Goal: Task Accomplishment & Management: Use online tool/utility

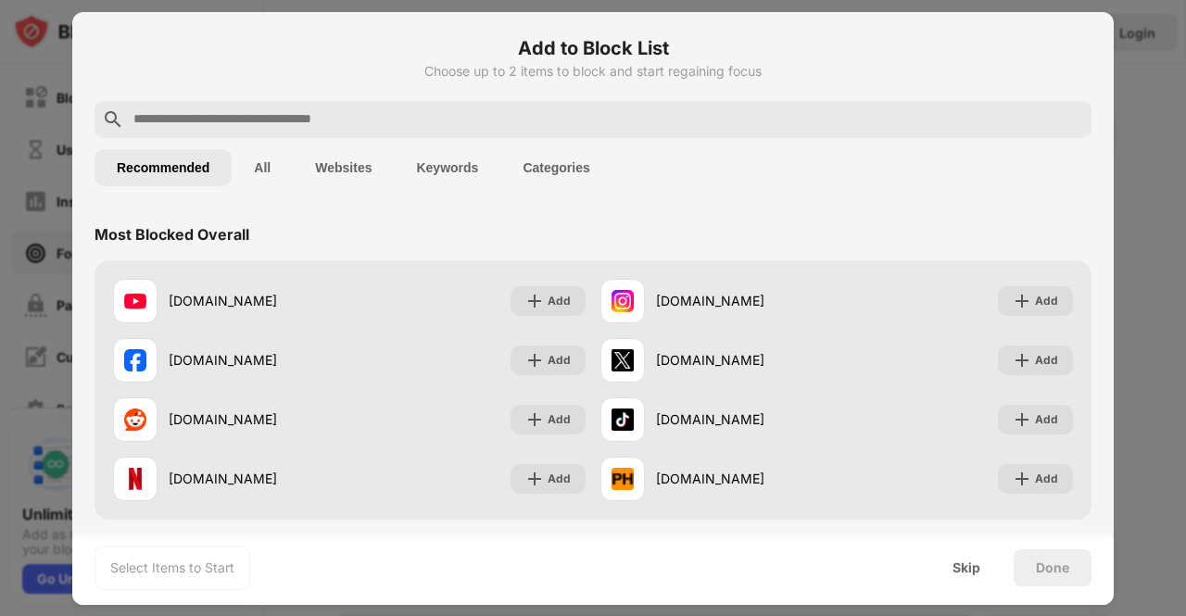
click at [263, 166] on button "All" at bounding box center [262, 167] width 61 height 37
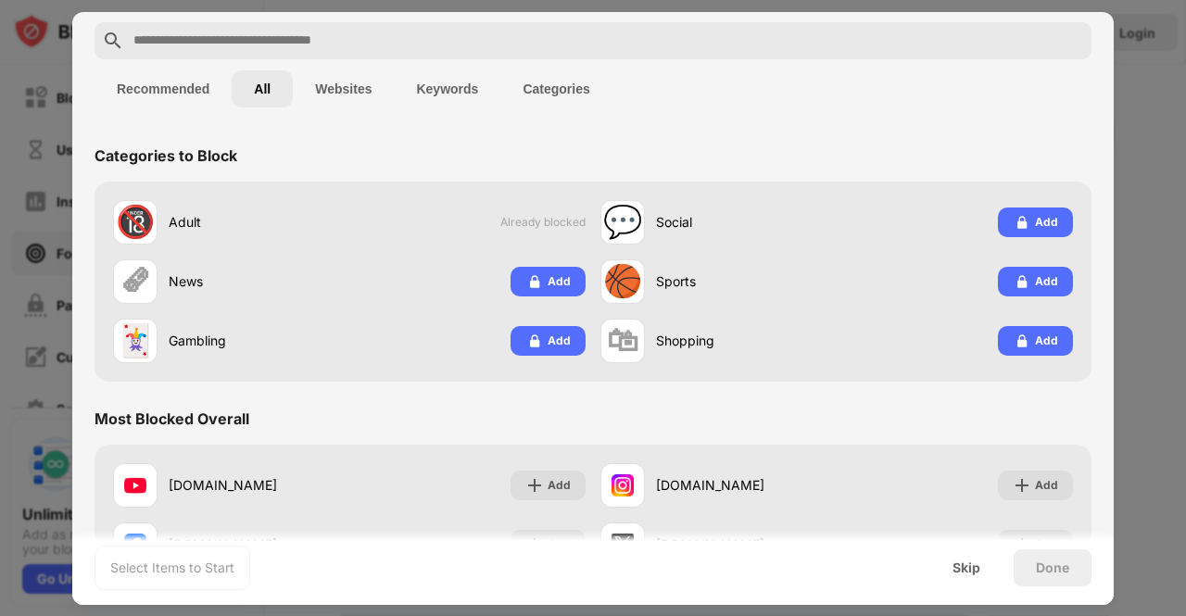
scroll to position [45, 0]
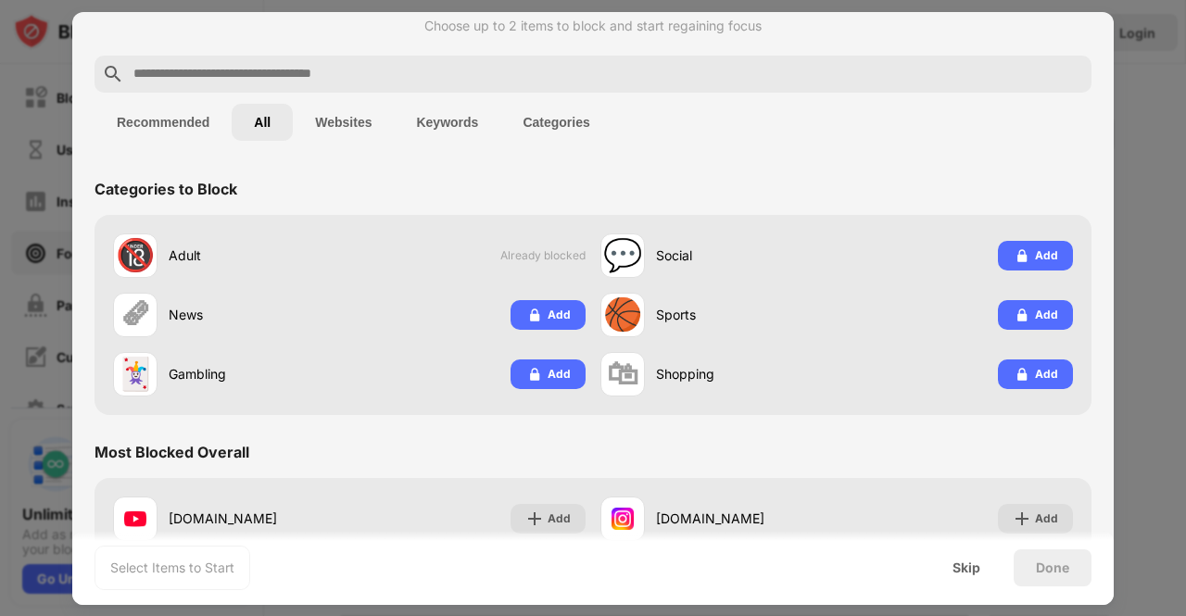
click at [373, 133] on button "Websites" at bounding box center [343, 122] width 101 height 37
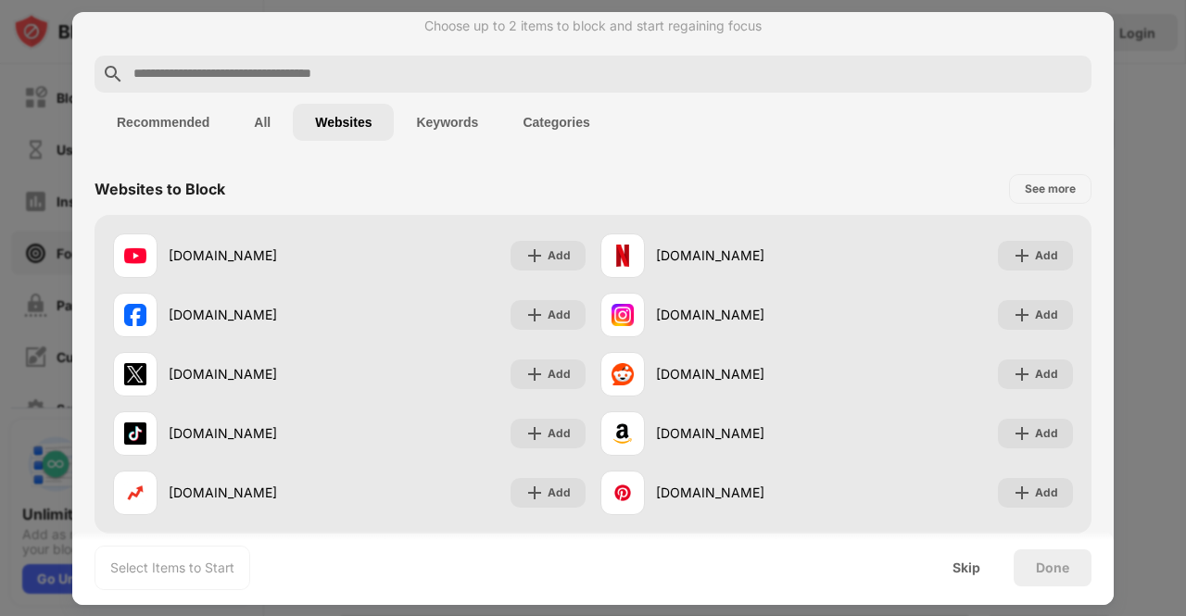
click at [447, 118] on button "Keywords" at bounding box center [447, 122] width 107 height 37
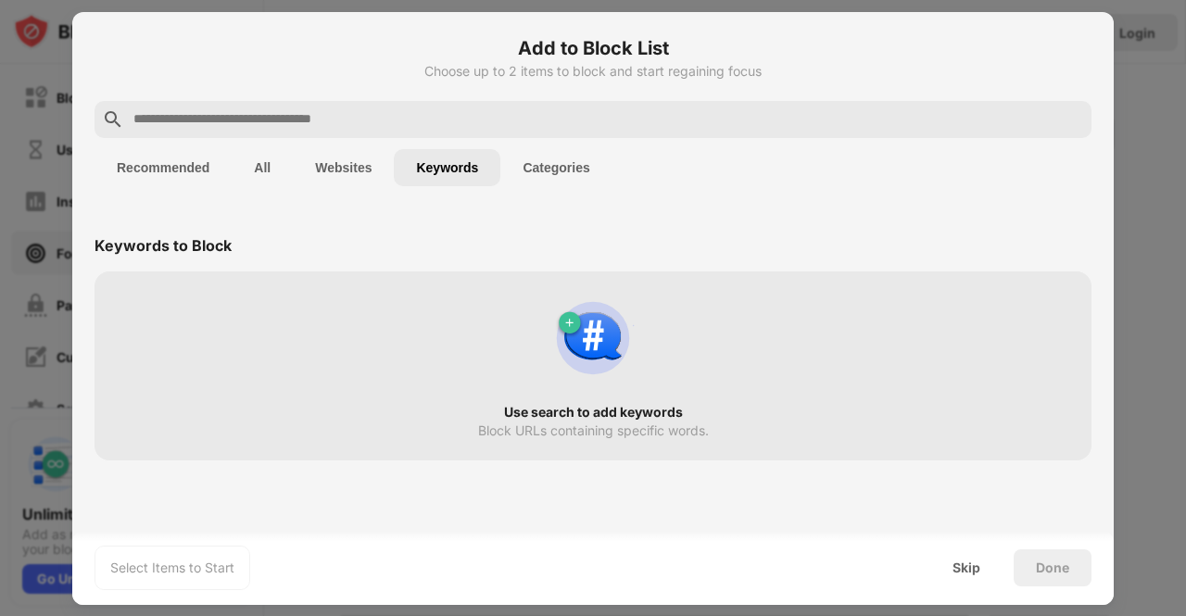
click at [557, 171] on button "Categories" at bounding box center [556, 167] width 111 height 37
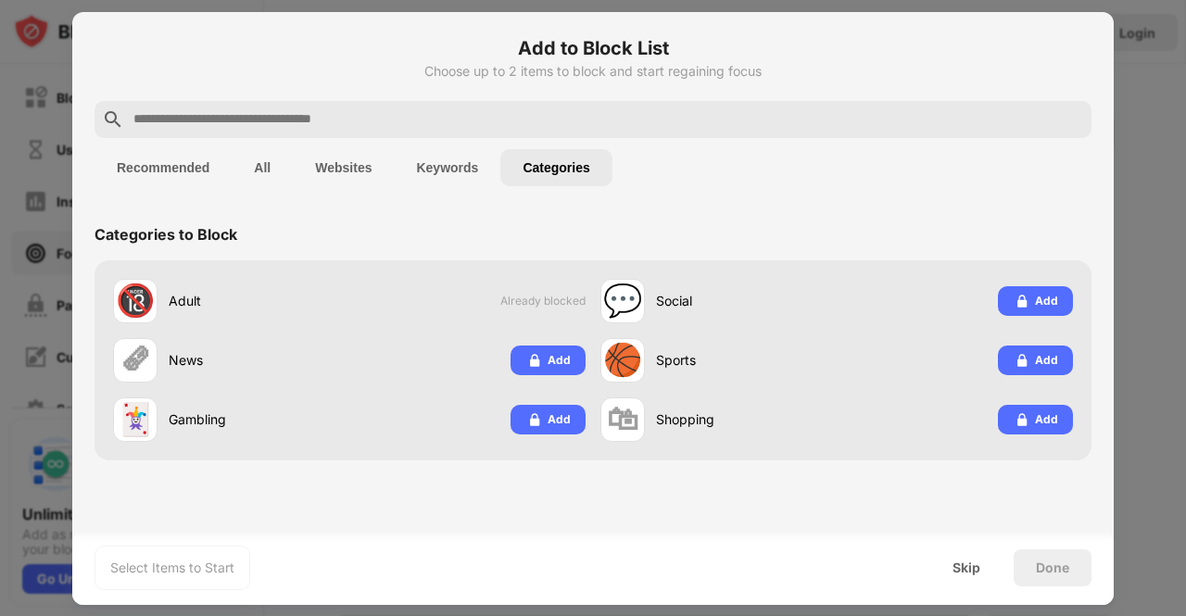
click at [322, 106] on div at bounding box center [593, 119] width 997 height 37
click at [172, 560] on div "Select Items to Start" at bounding box center [172, 568] width 124 height 19
click at [967, 575] on div "Skip" at bounding box center [967, 568] width 28 height 15
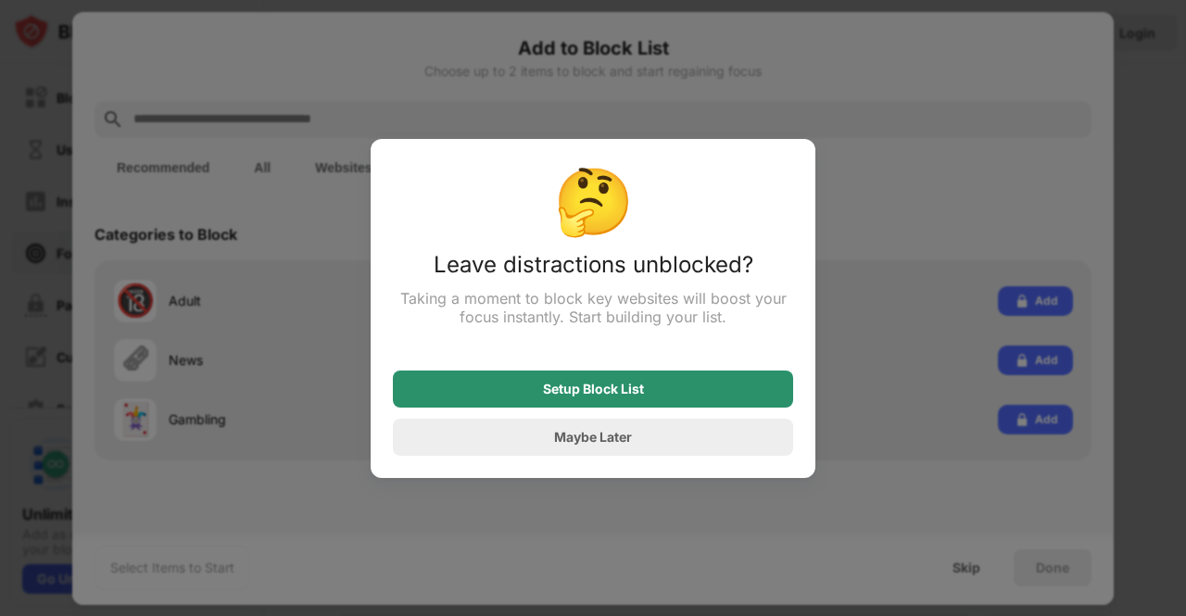
click at [648, 385] on div "Setup Block List" at bounding box center [593, 389] width 400 height 37
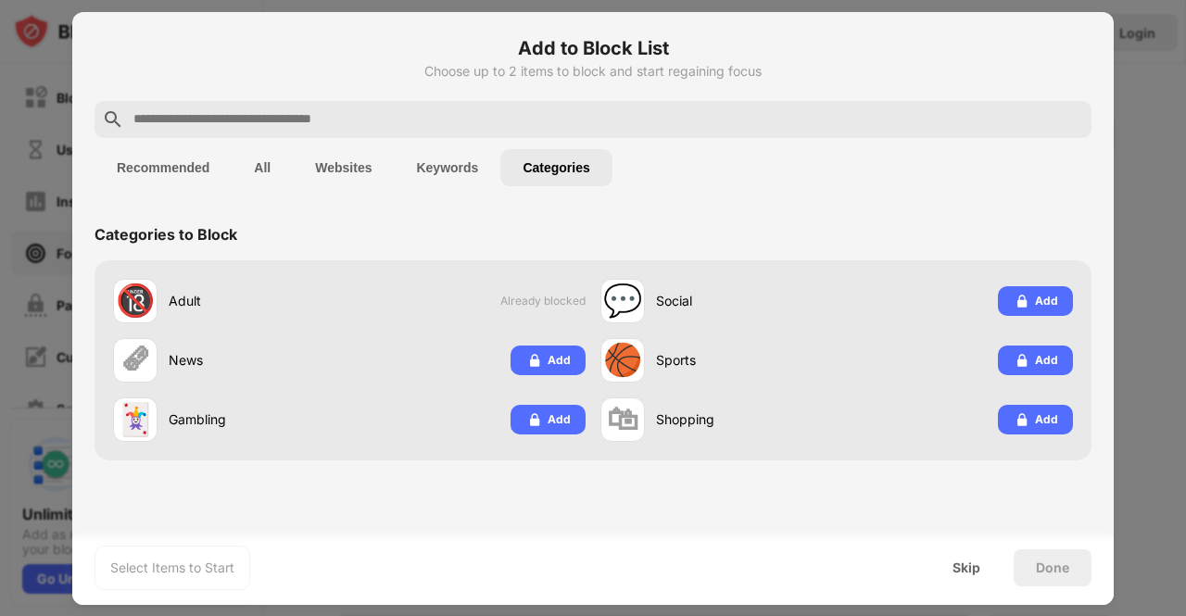
click at [171, 166] on button "Recommended" at bounding box center [163, 167] width 137 height 37
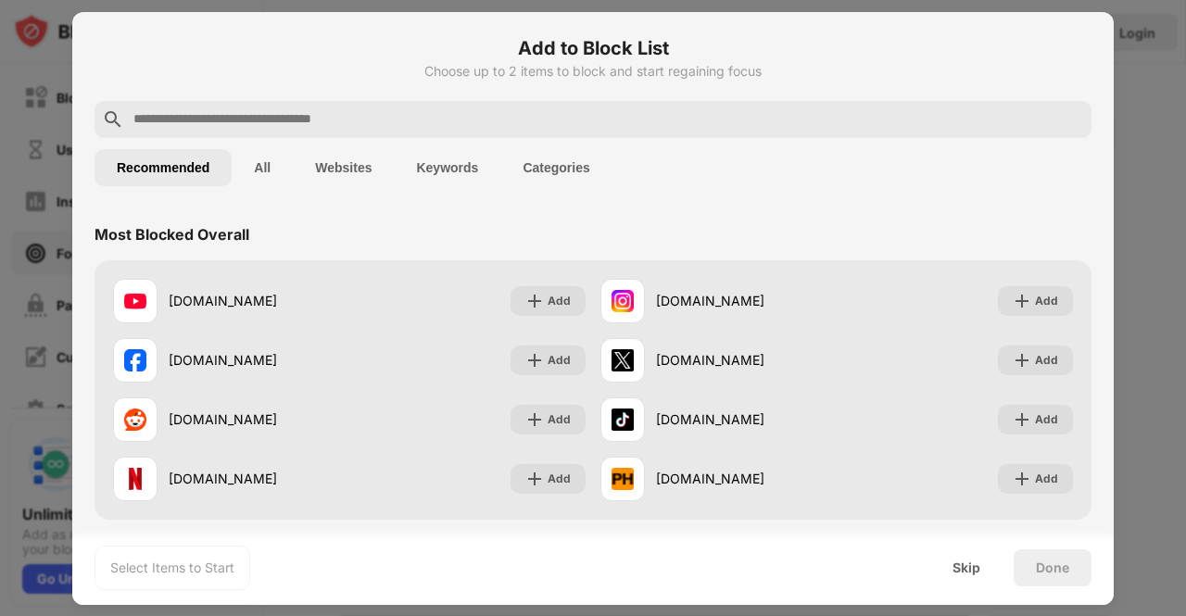
click at [529, 146] on div "Recommended All Websites Keywords Categories" at bounding box center [593, 167] width 997 height 59
click at [545, 171] on button "Categories" at bounding box center [556, 167] width 111 height 37
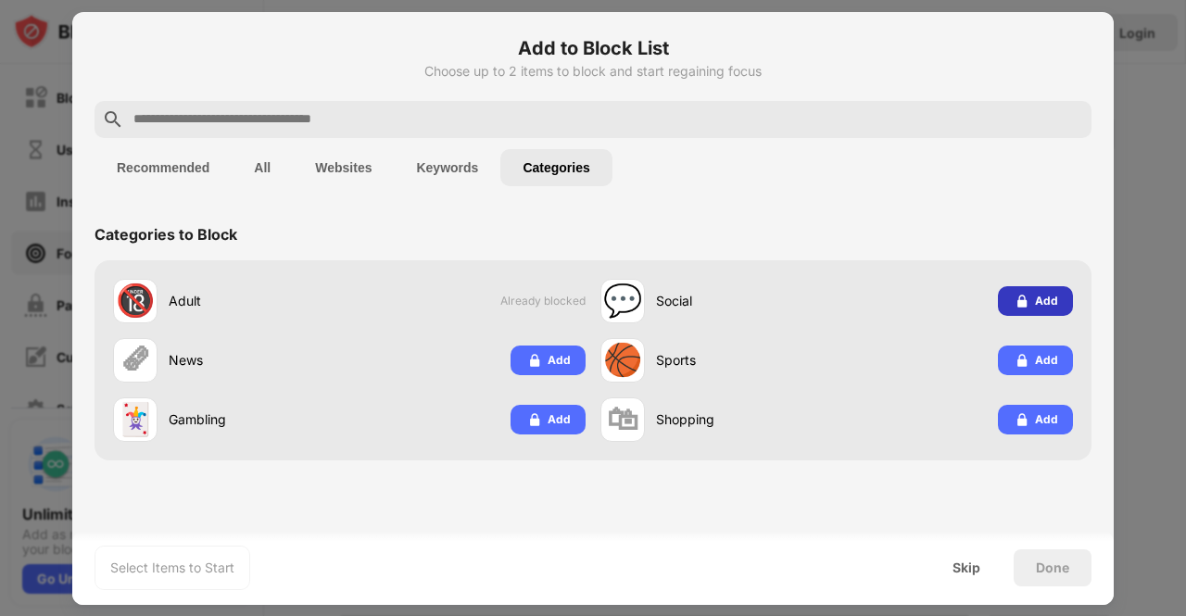
click at [1035, 298] on div "Add" at bounding box center [1035, 301] width 75 height 30
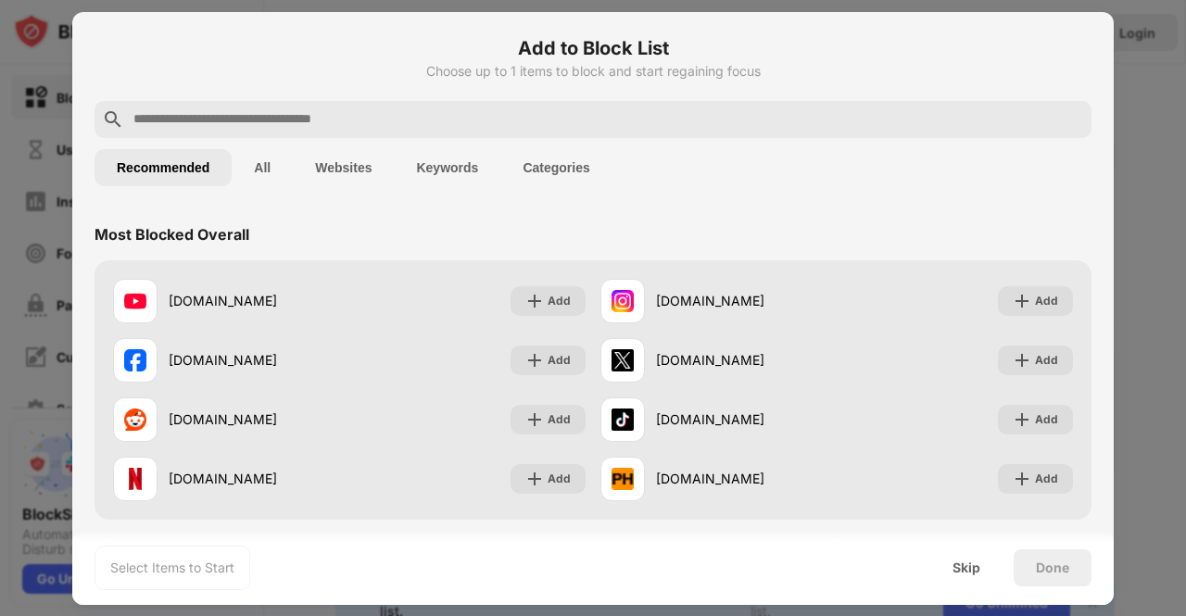
click at [349, 108] on input "text" at bounding box center [608, 119] width 953 height 22
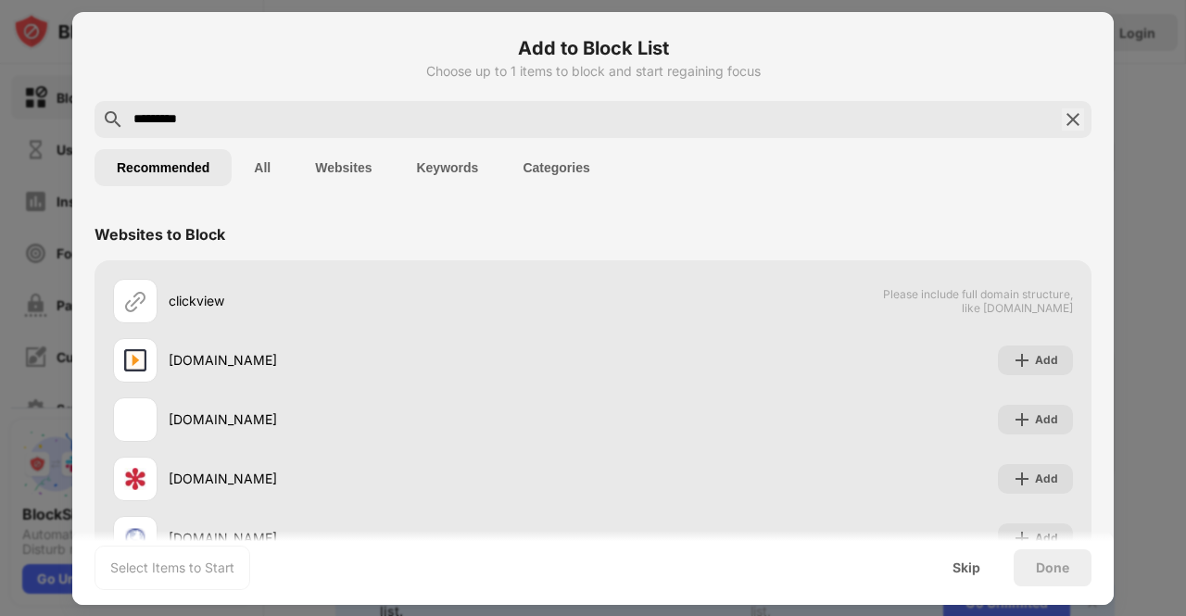
type input "*********"
click at [1008, 310] on span "Please include full domain structure, like domain.com" at bounding box center [977, 301] width 191 height 28
click at [1069, 121] on img at bounding box center [1073, 119] width 22 height 22
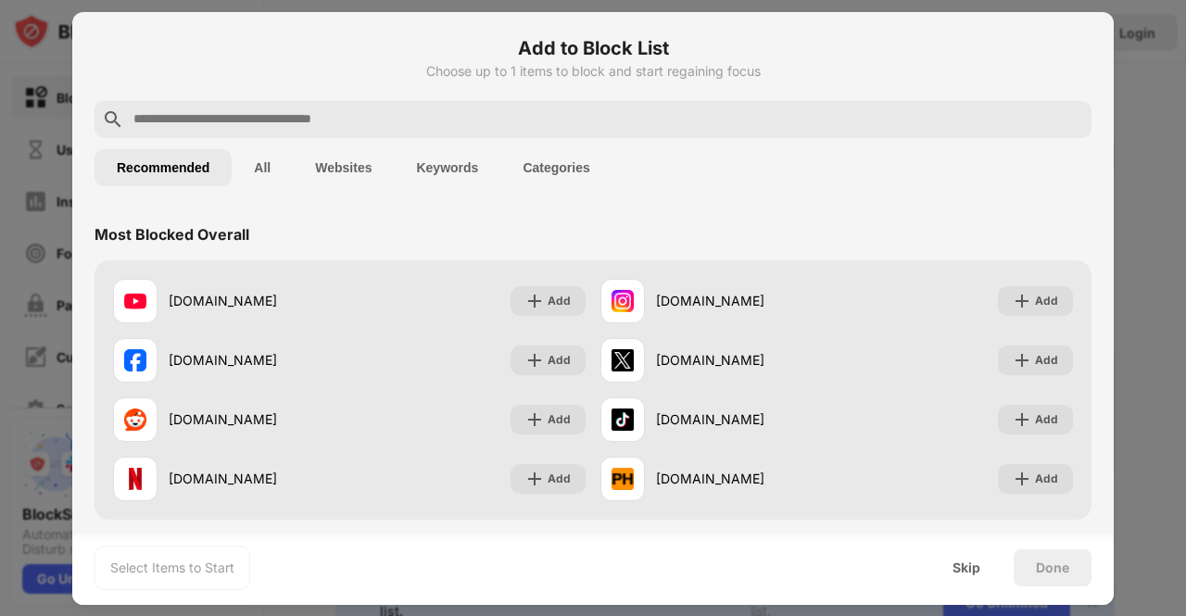
click at [560, 159] on button "Categories" at bounding box center [556, 167] width 111 height 37
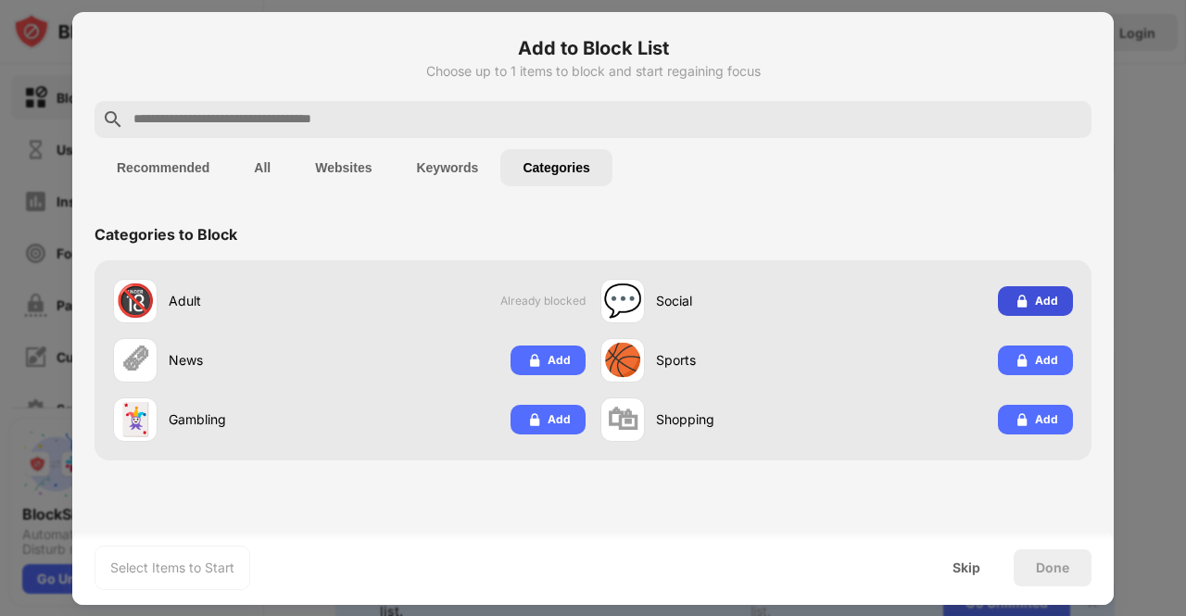
click at [1023, 306] on img at bounding box center [1022, 301] width 19 height 19
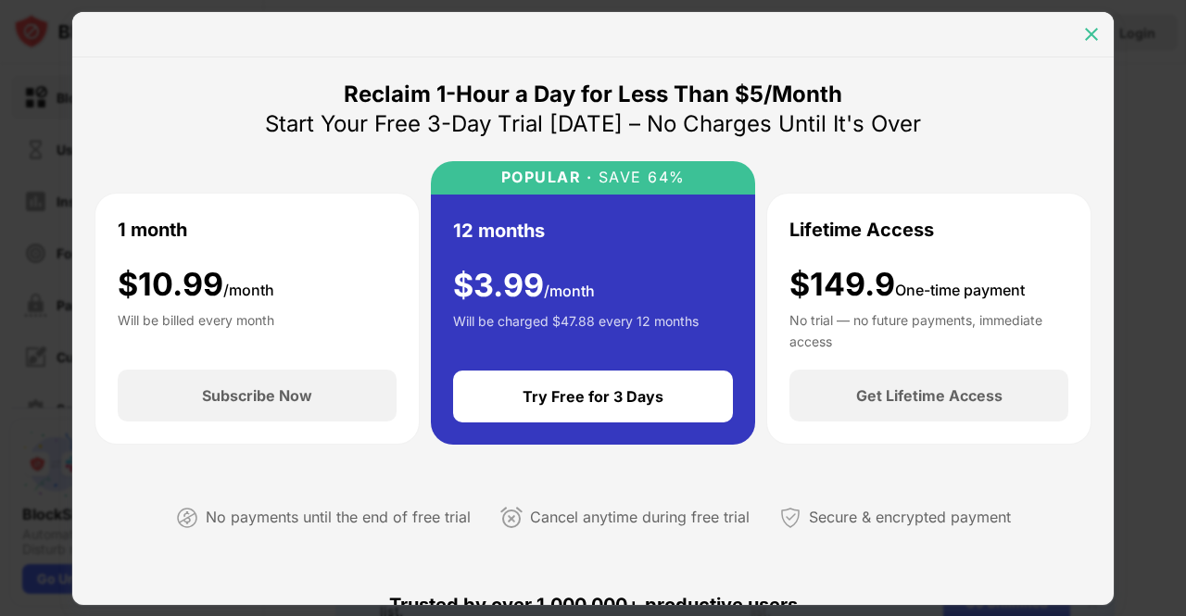
click at [1092, 29] on img at bounding box center [1092, 34] width 19 height 19
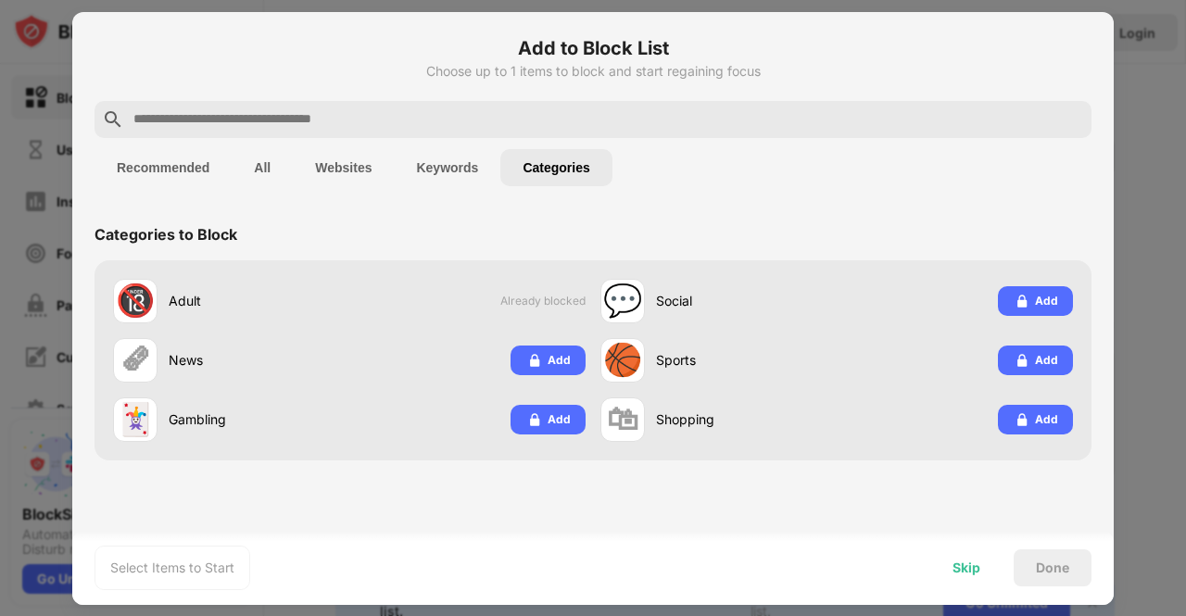
click at [990, 582] on div "Skip" at bounding box center [967, 568] width 72 height 37
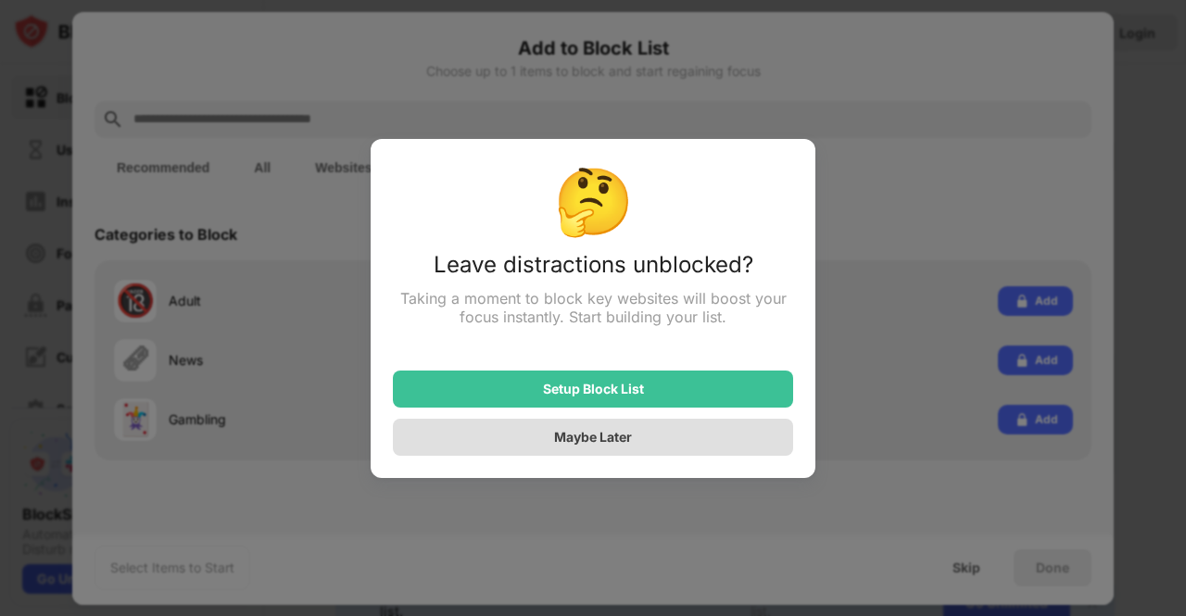
click at [615, 433] on div "Maybe Later" at bounding box center [593, 437] width 78 height 16
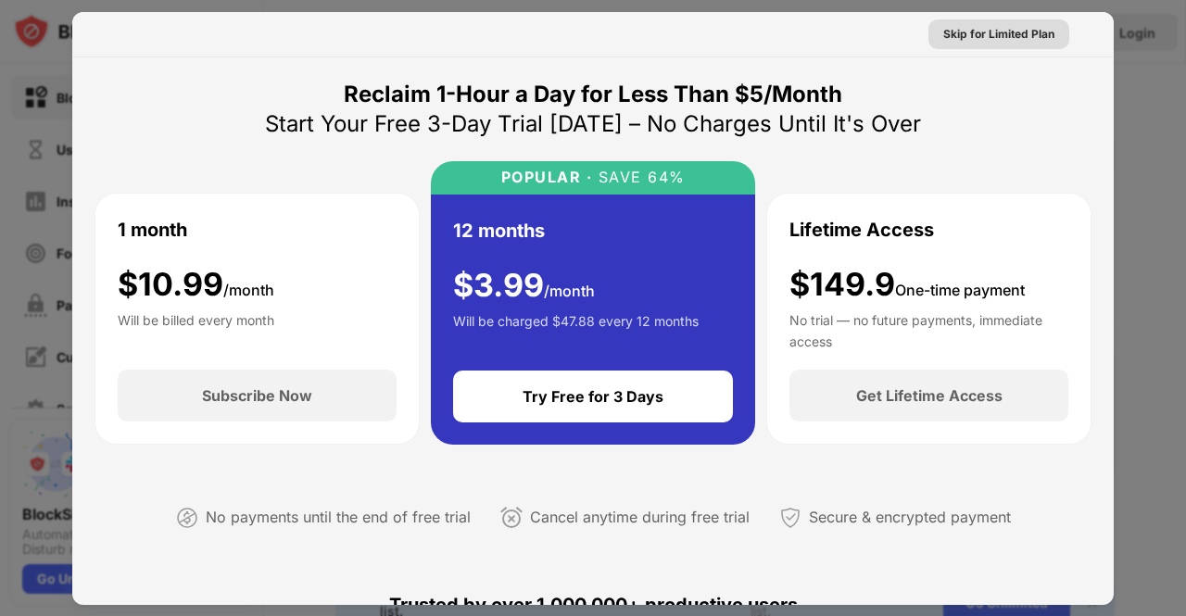
click at [1018, 38] on div "Skip for Limited Plan" at bounding box center [999, 34] width 111 height 19
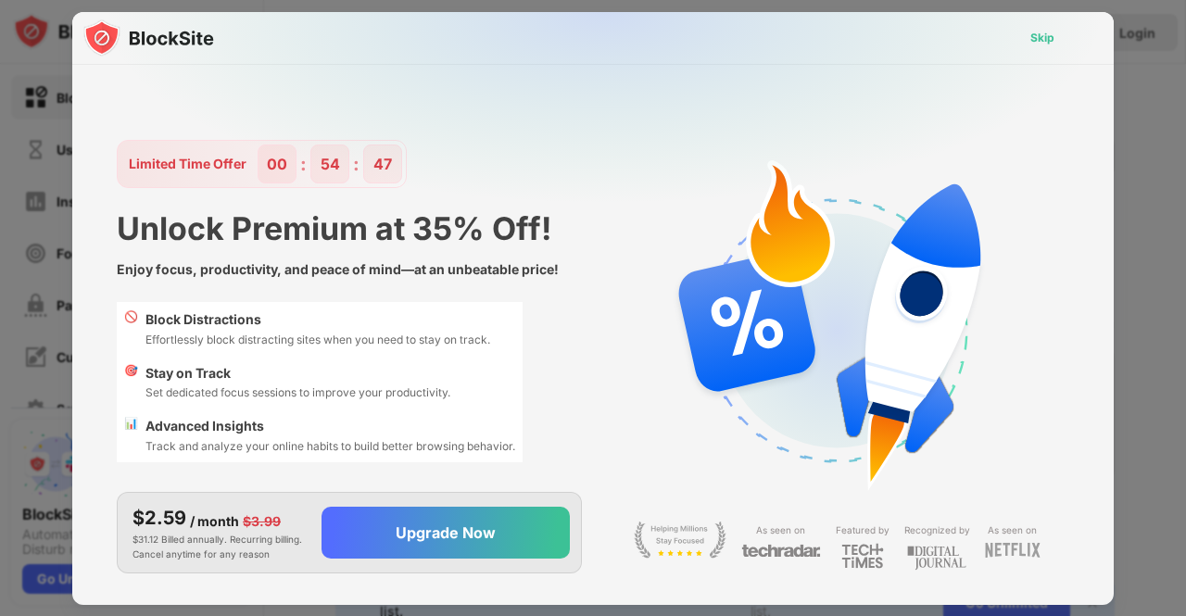
click at [1018, 40] on div "Skip" at bounding box center [1043, 38] width 54 height 30
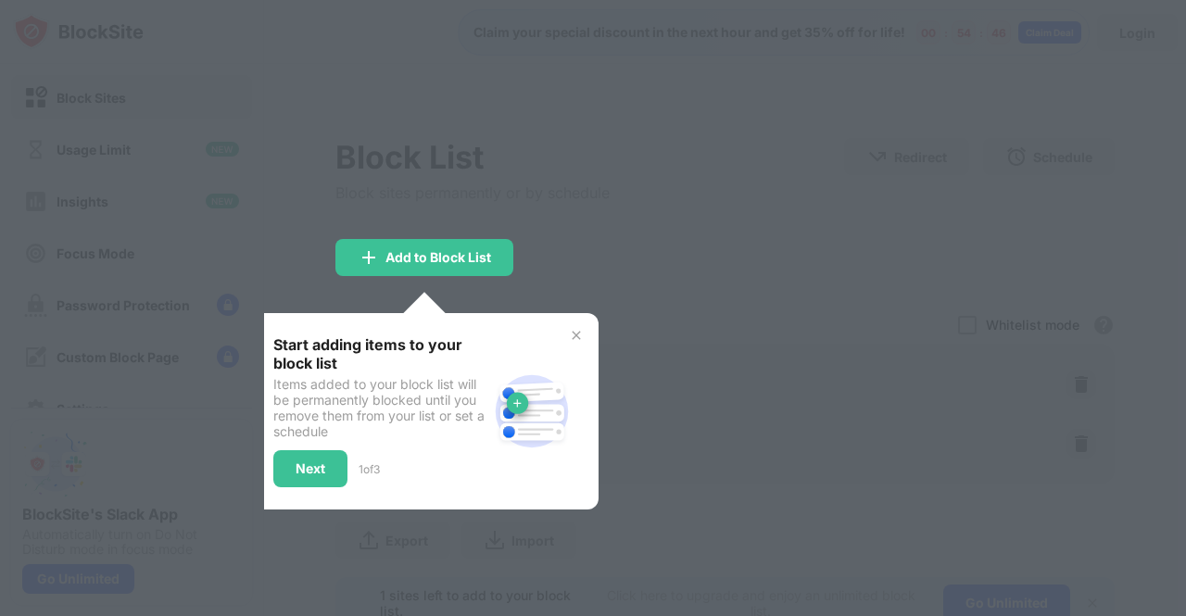
click at [575, 337] on img at bounding box center [576, 335] width 15 height 15
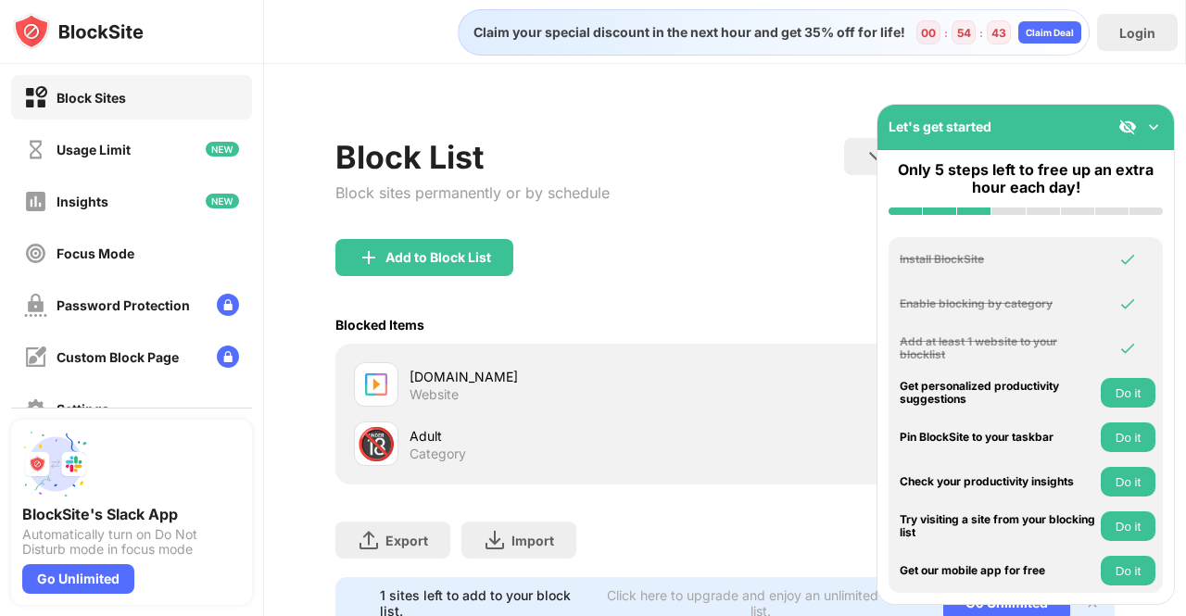
click at [1152, 127] on img at bounding box center [1154, 127] width 19 height 19
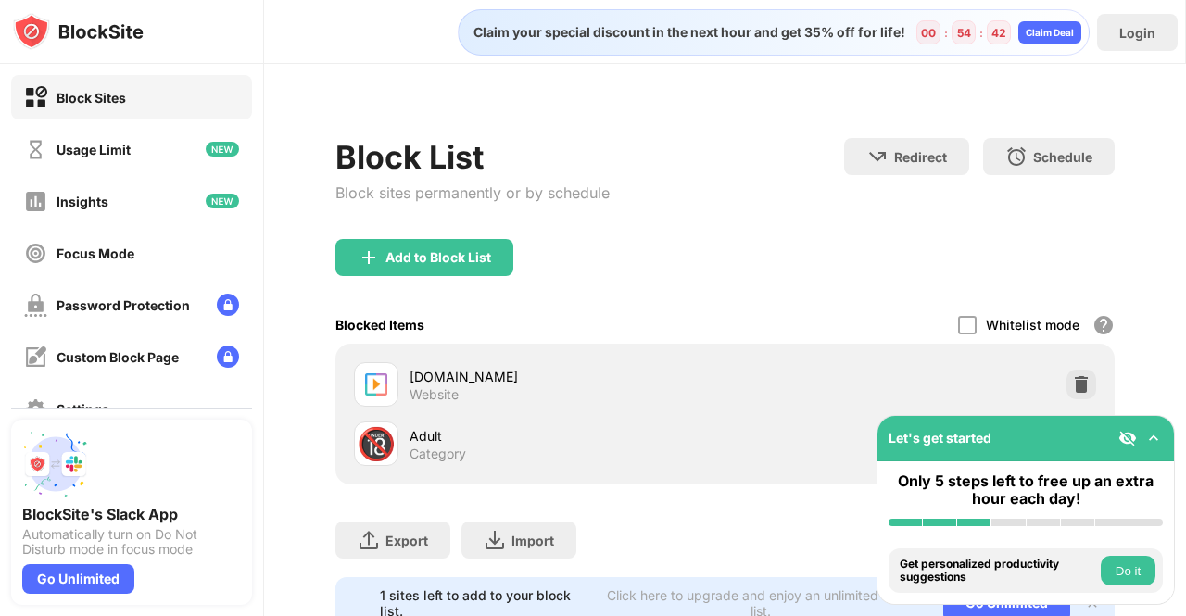
scroll to position [78, 0]
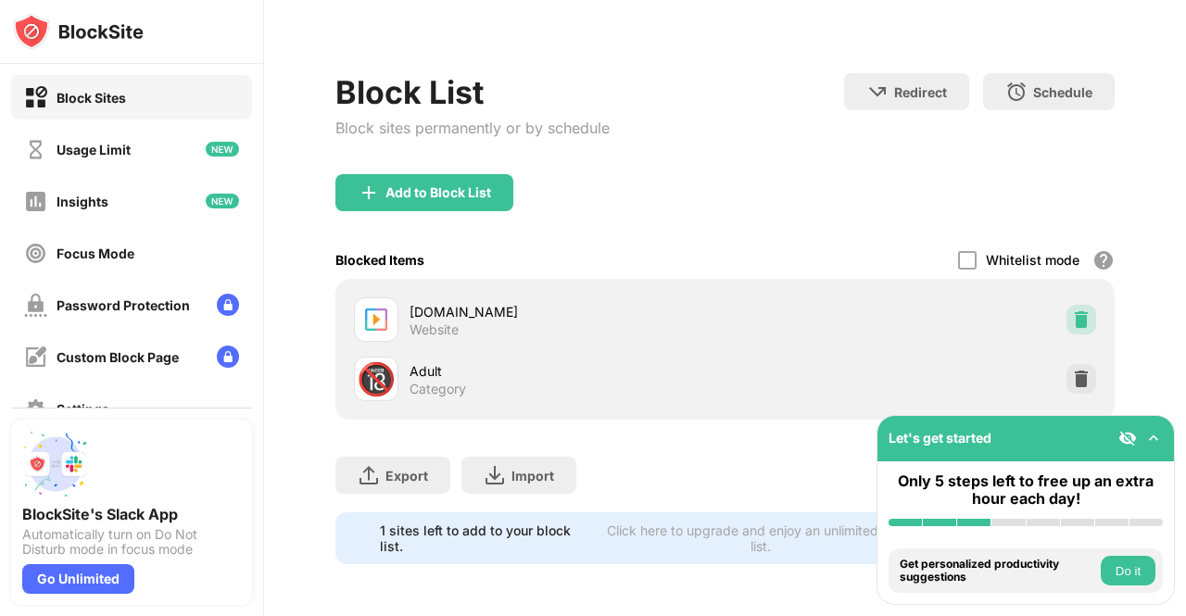
click at [1072, 311] on img at bounding box center [1081, 320] width 19 height 19
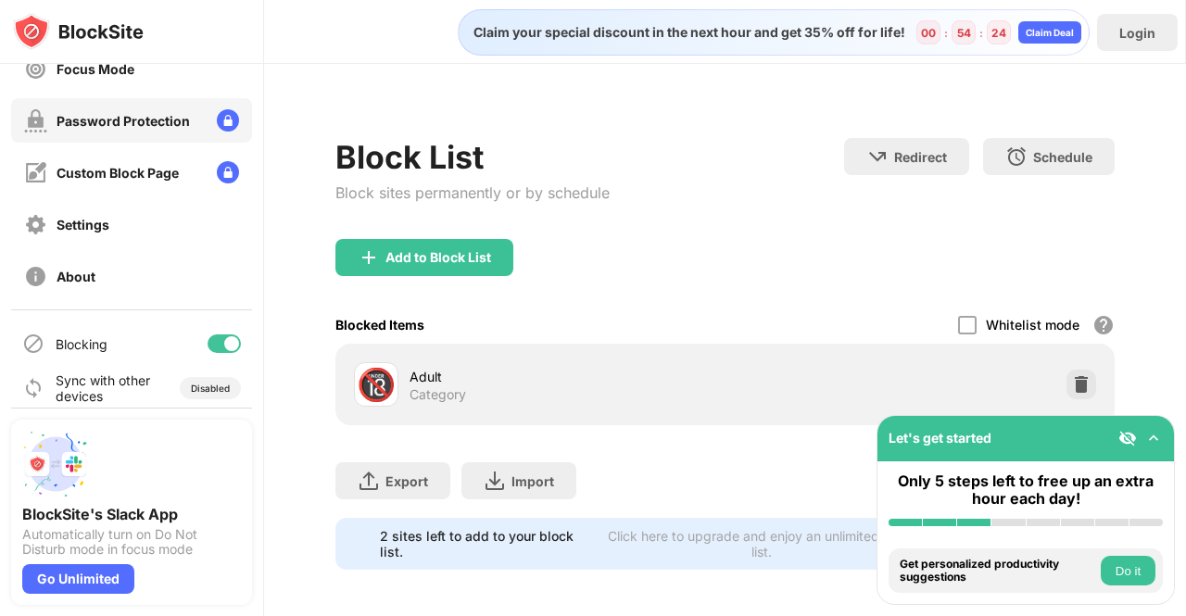
scroll to position [0, 0]
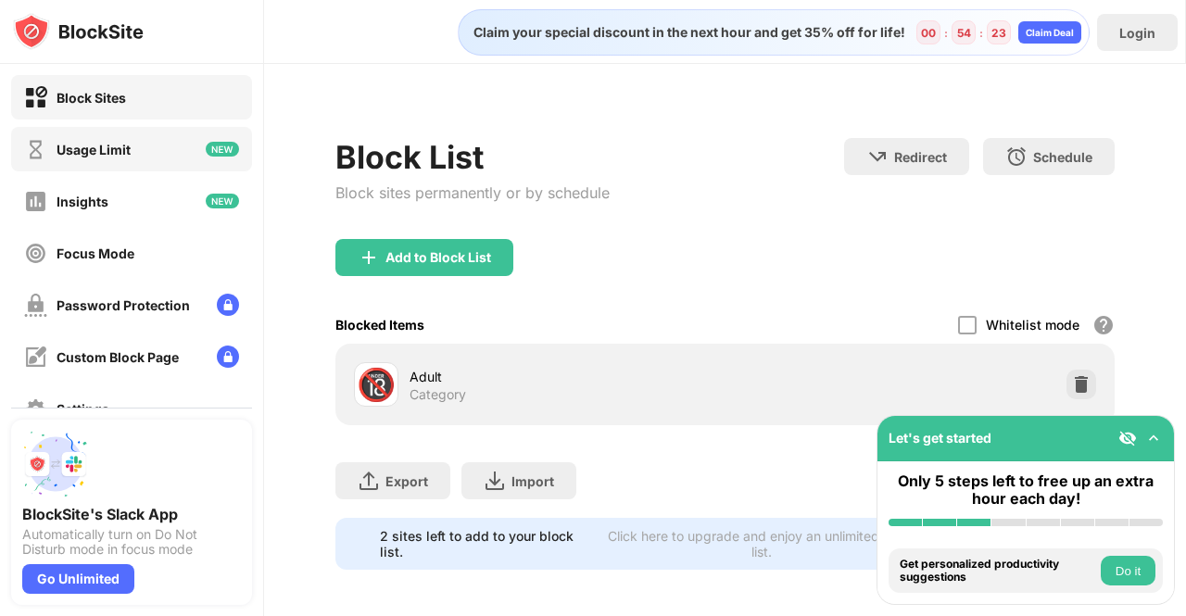
click at [166, 137] on div "Usage Limit" at bounding box center [131, 149] width 241 height 44
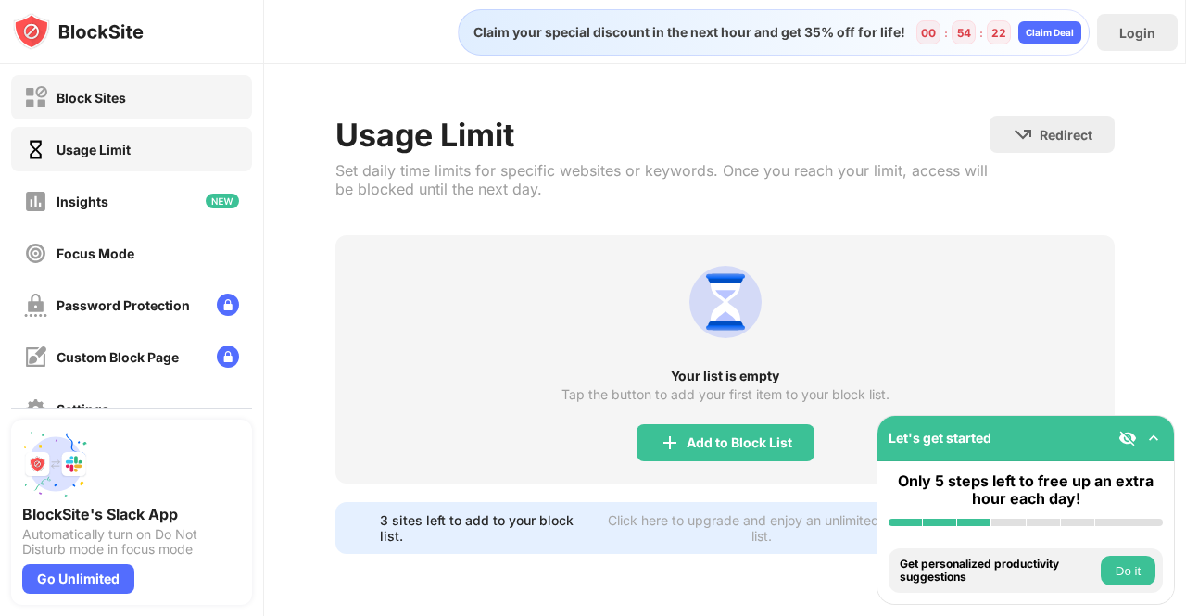
click at [172, 106] on div "Block Sites" at bounding box center [131, 97] width 241 height 44
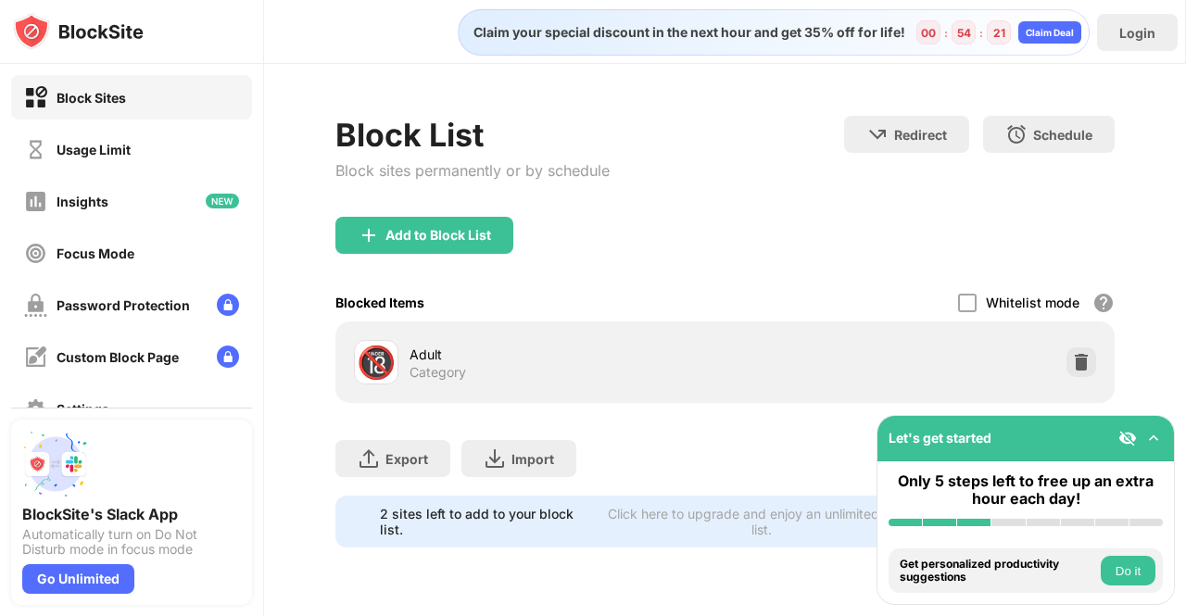
click at [132, 179] on div "Insights" at bounding box center [131, 201] width 241 height 44
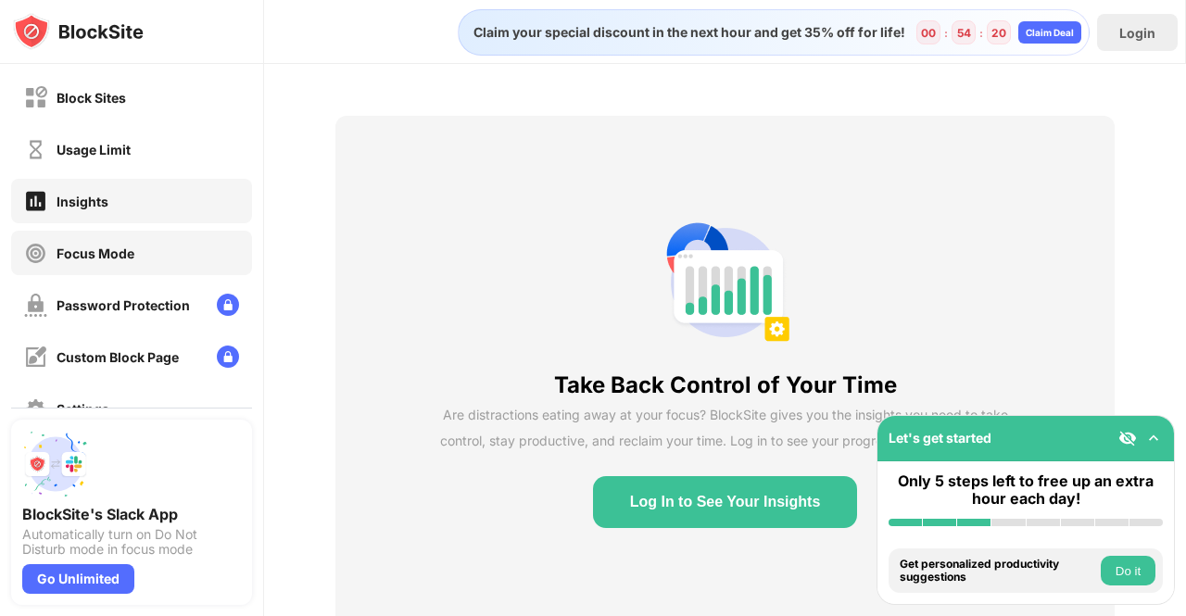
click at [103, 239] on div "Focus Mode" at bounding box center [131, 253] width 241 height 44
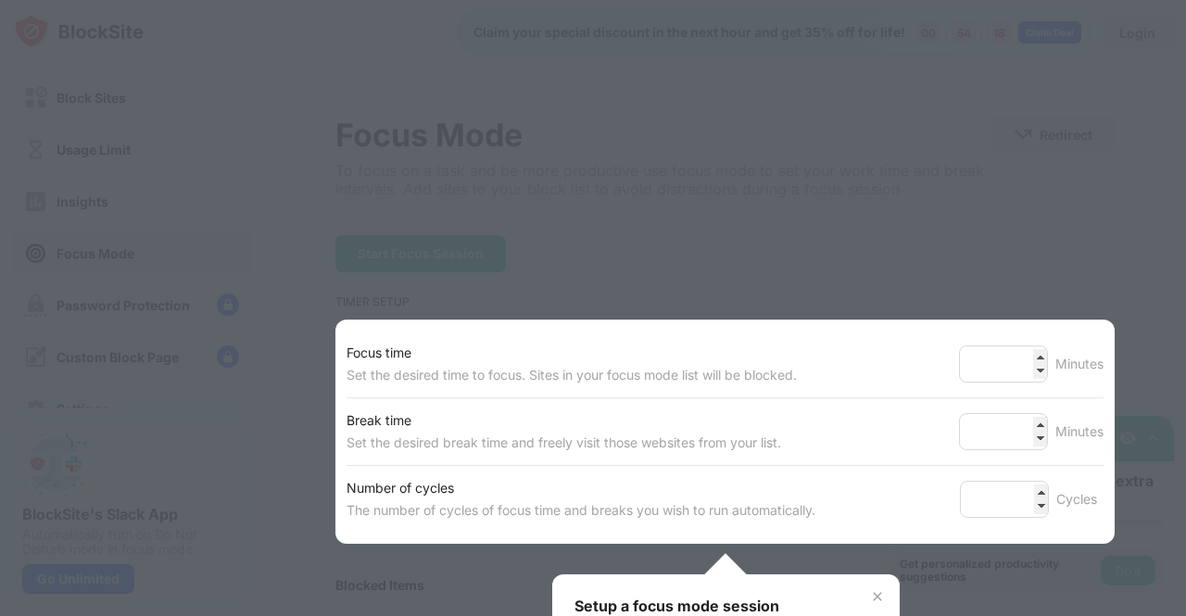
click at [884, 361] on div "Focus time Set the desired time to focus. Sites in your focus mode list will be…" at bounding box center [725, 364] width 757 height 67
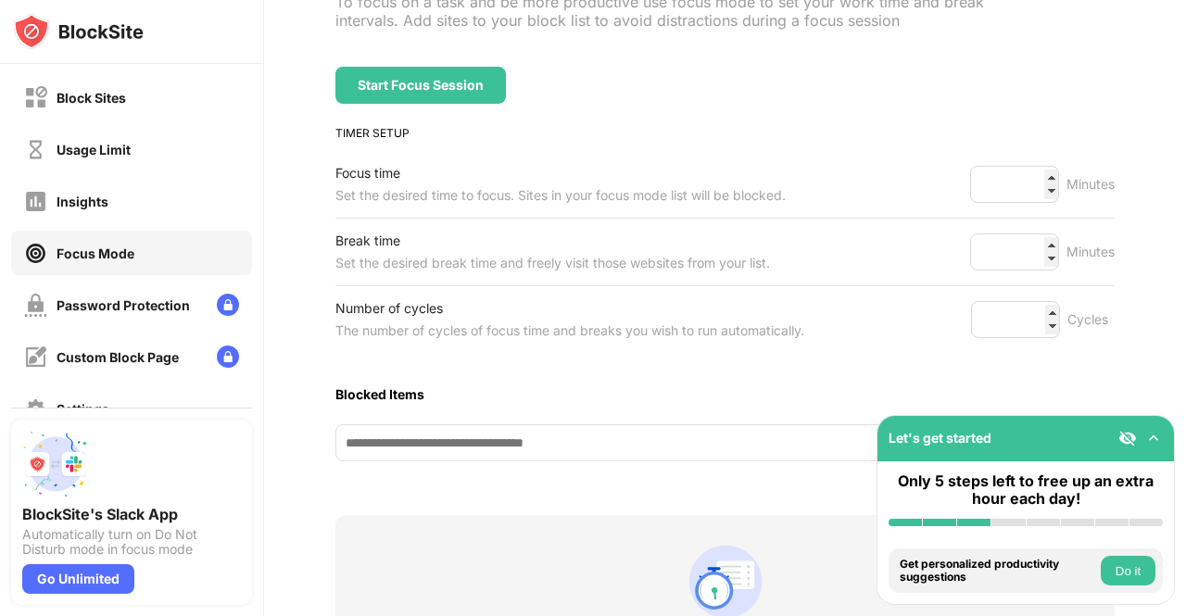
scroll to position [230, 0]
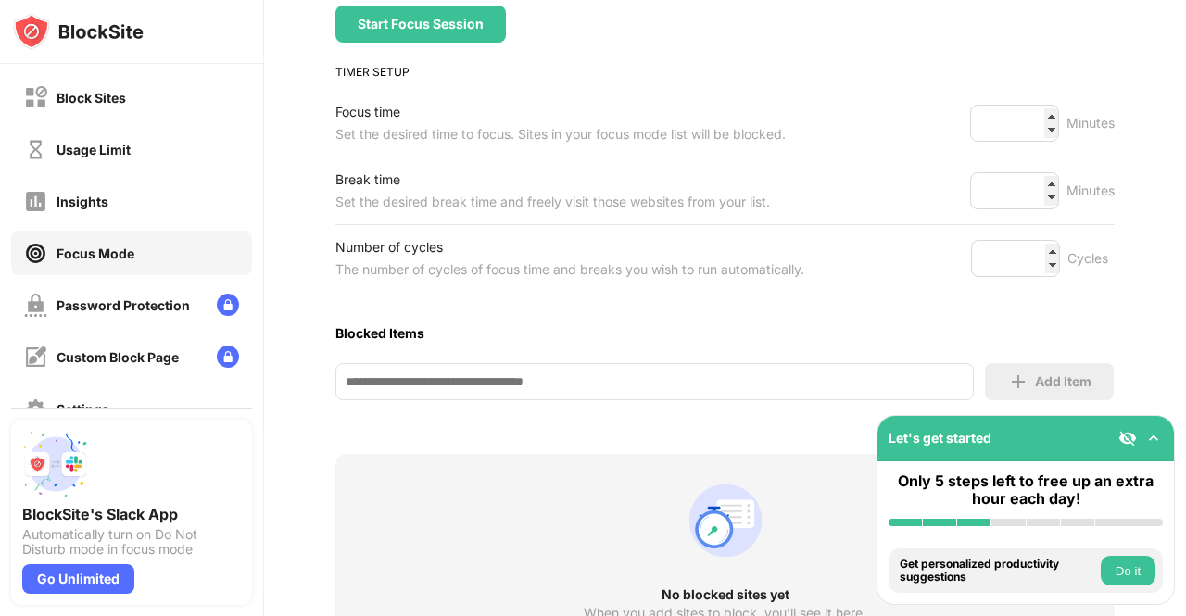
click at [541, 385] on input at bounding box center [655, 381] width 639 height 37
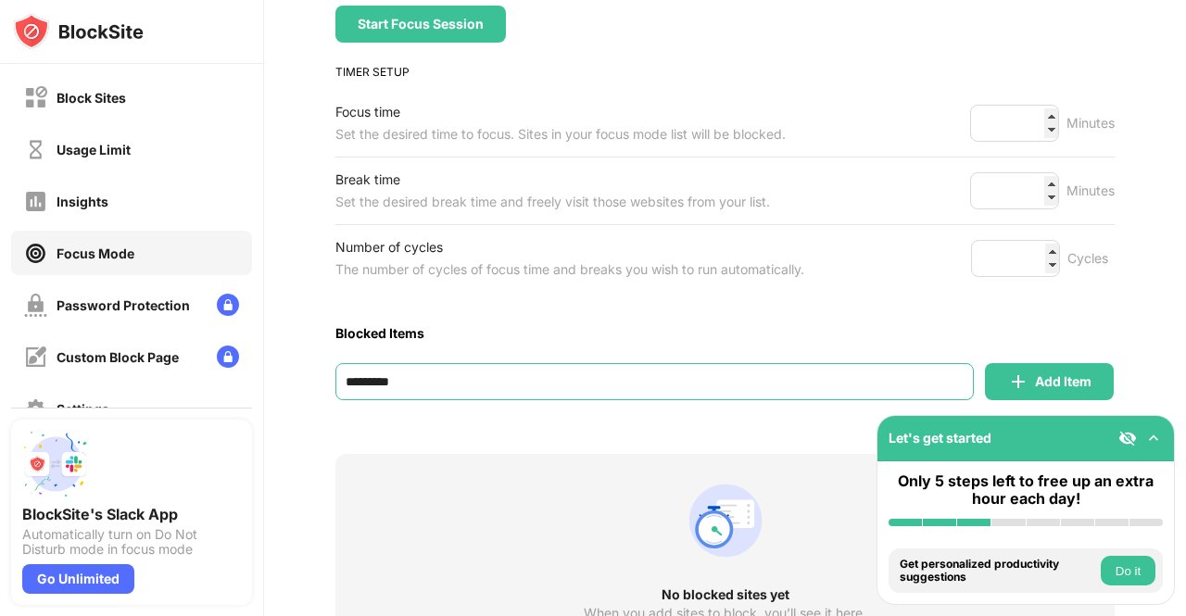
type input "*********"
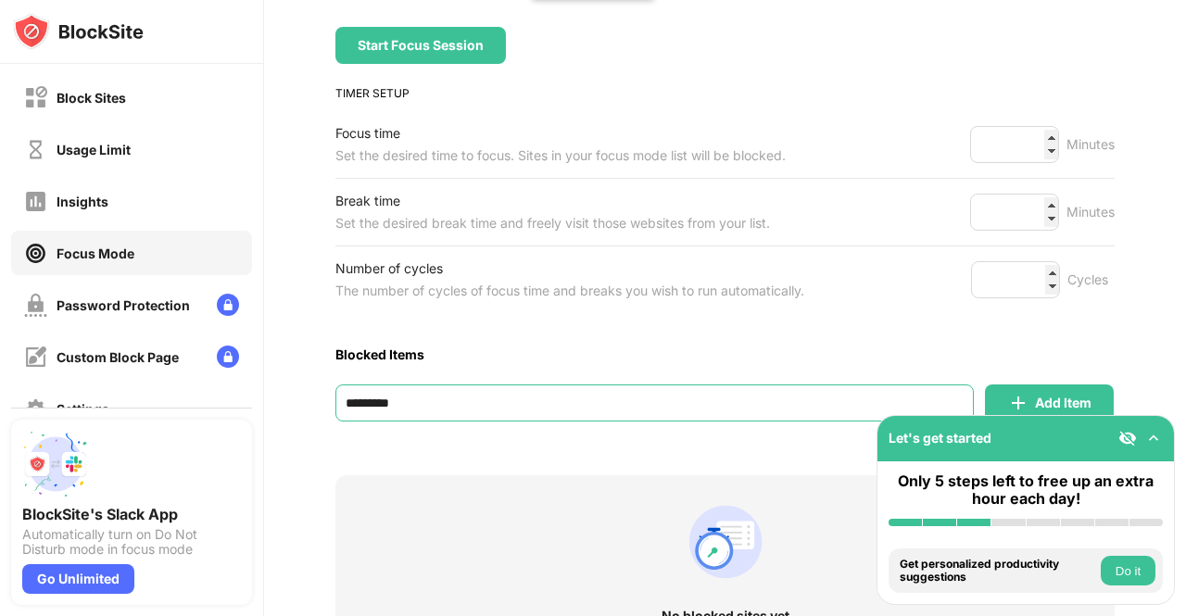
scroll to position [412, 0]
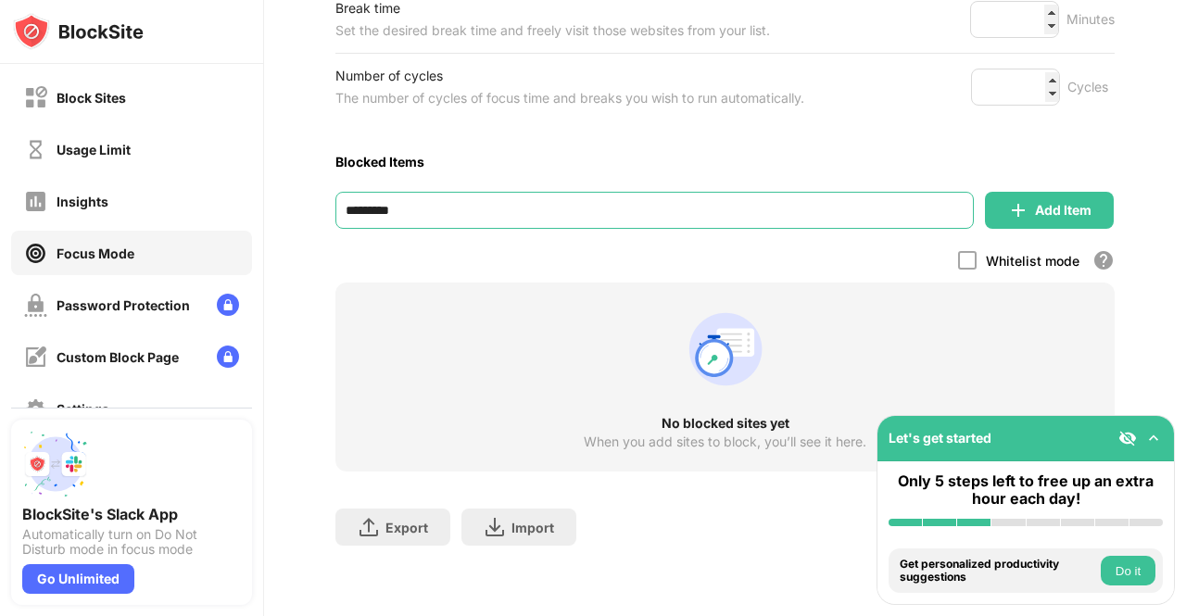
drag, startPoint x: 467, startPoint y: 199, endPoint x: 283, endPoint y: 204, distance: 184.5
click at [283, 204] on div "Focus Mode To focus on a task and be more productive use focus mode to set your…" at bounding box center [725, 140] width 922 height 954
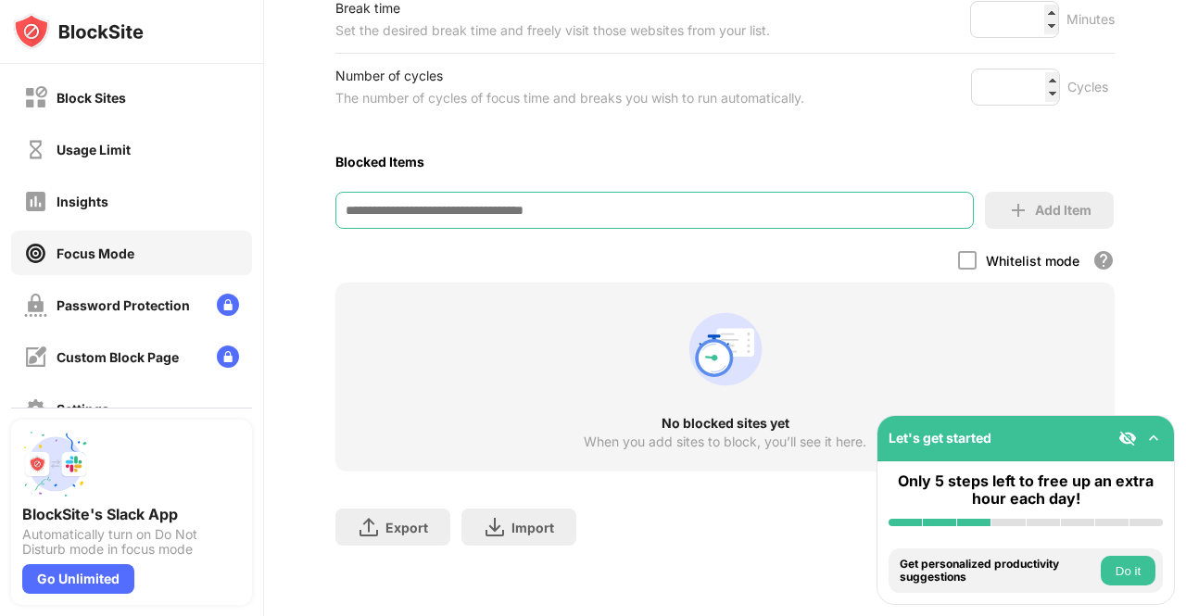
paste input "**********"
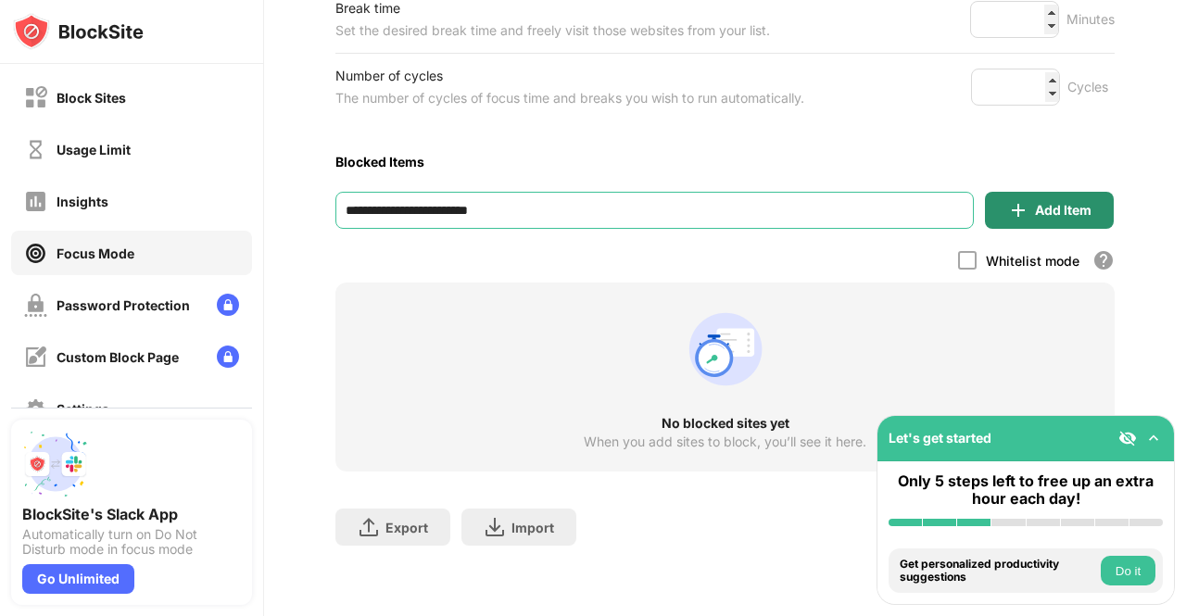
type input "**********"
click at [1046, 203] on div "Add Item" at bounding box center [1063, 210] width 57 height 15
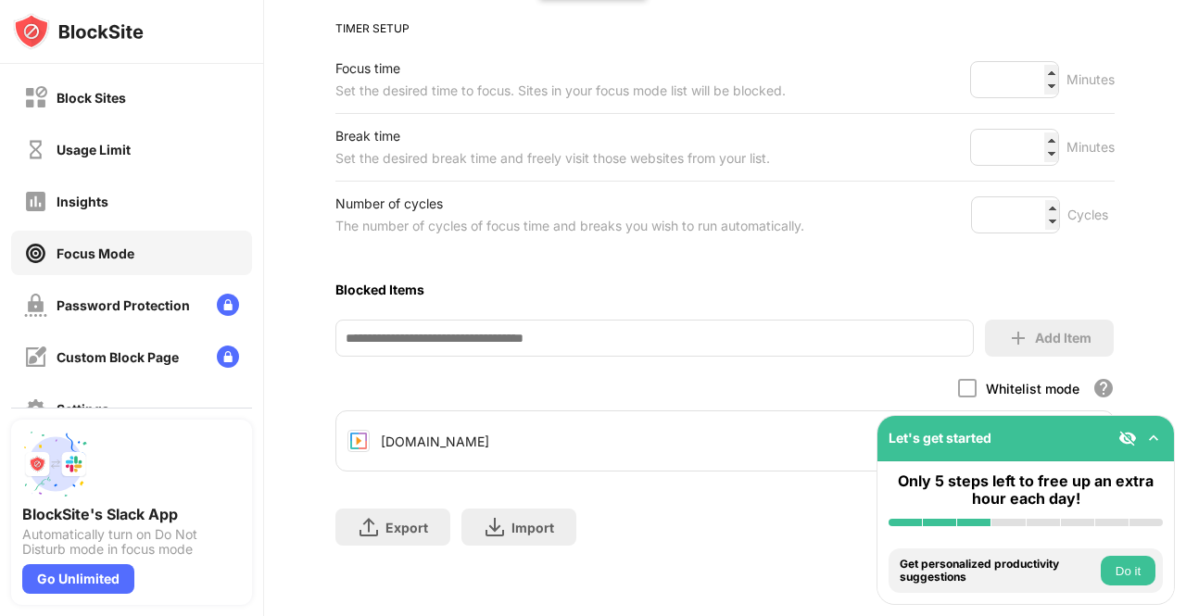
scroll to position [284, 0]
click at [1151, 435] on img at bounding box center [1154, 438] width 19 height 19
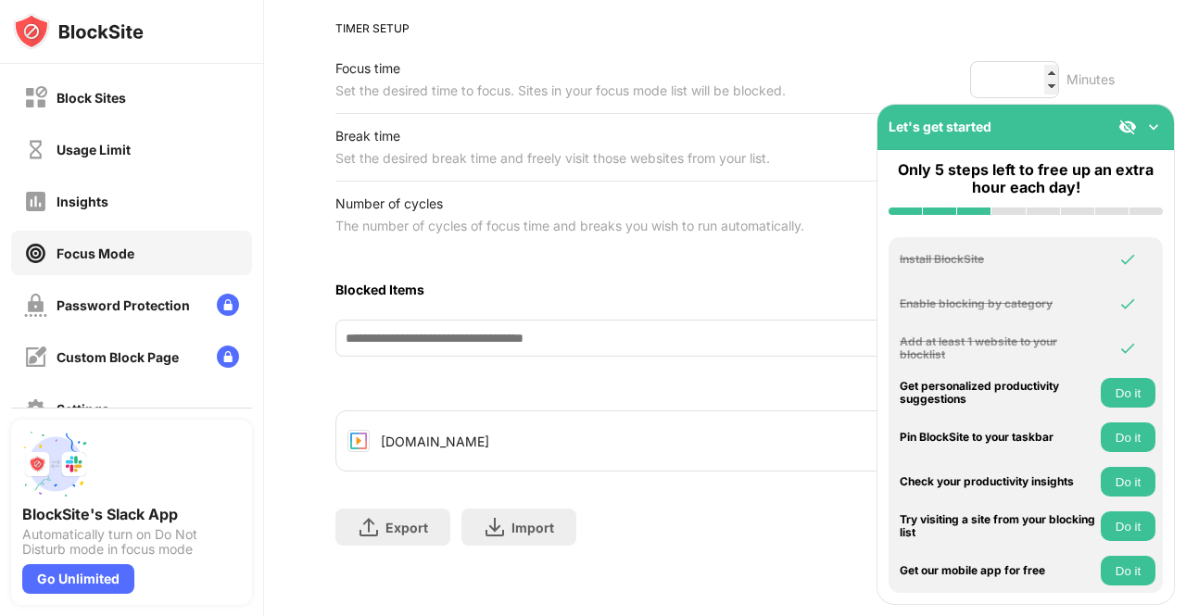
click at [1162, 136] on div "Let's get started" at bounding box center [1026, 127] width 297 height 45
click at [504, 328] on input at bounding box center [655, 338] width 639 height 37
paste input "**********"
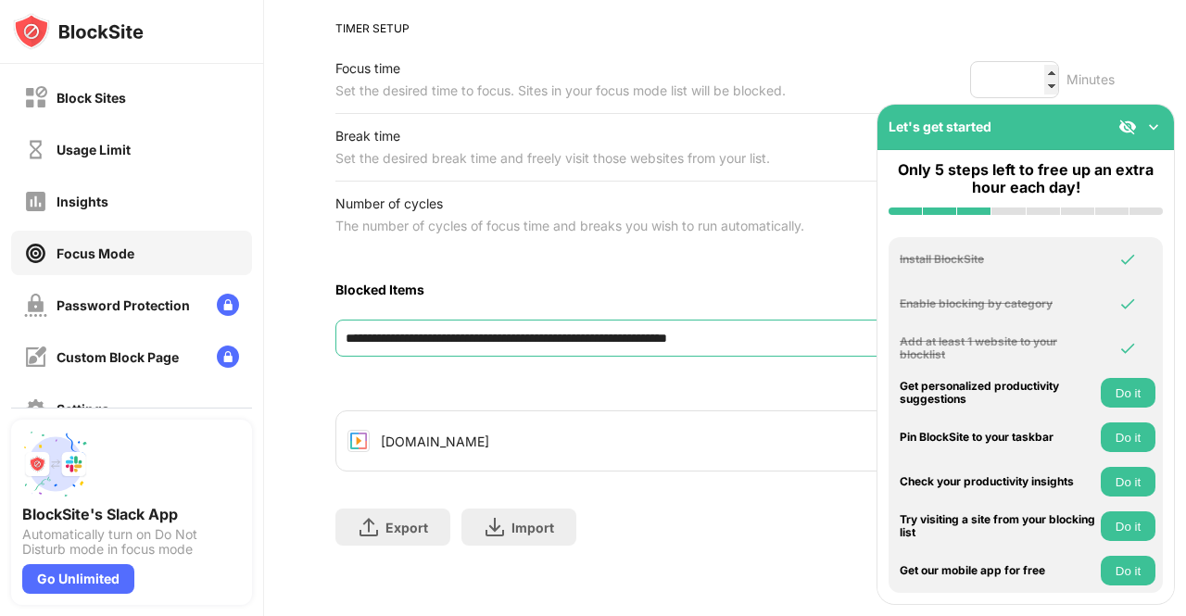
type input "**********"
click at [1149, 125] on img at bounding box center [1154, 127] width 19 height 19
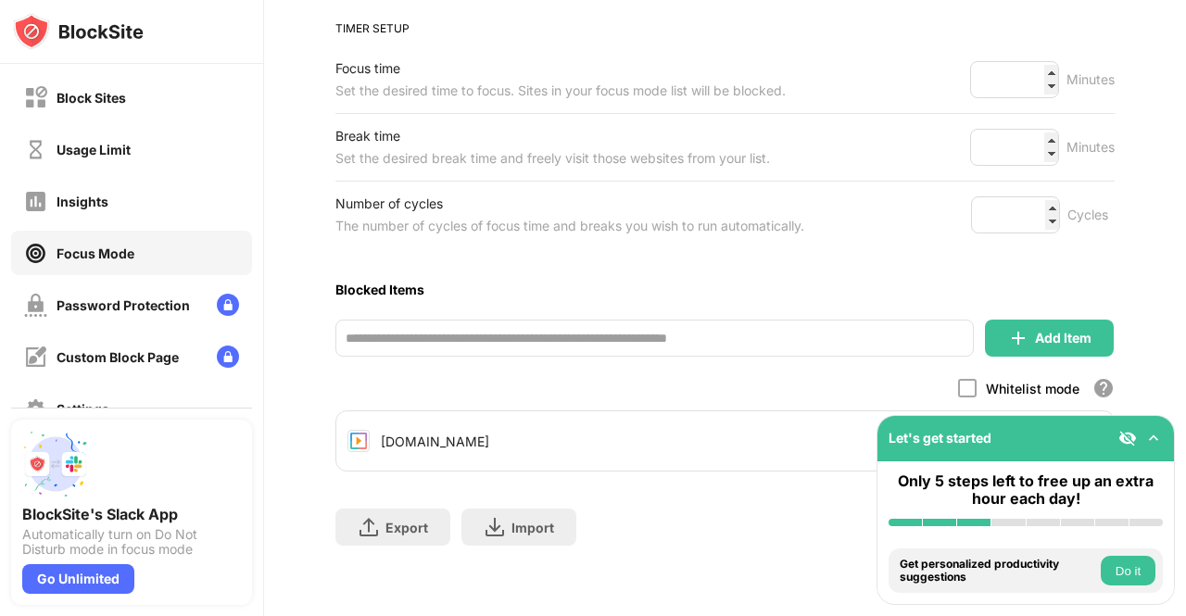
click at [1039, 348] on div "**********" at bounding box center [726, 203] width 780 height 722
click at [1034, 320] on div "Add Item" at bounding box center [1049, 338] width 129 height 37
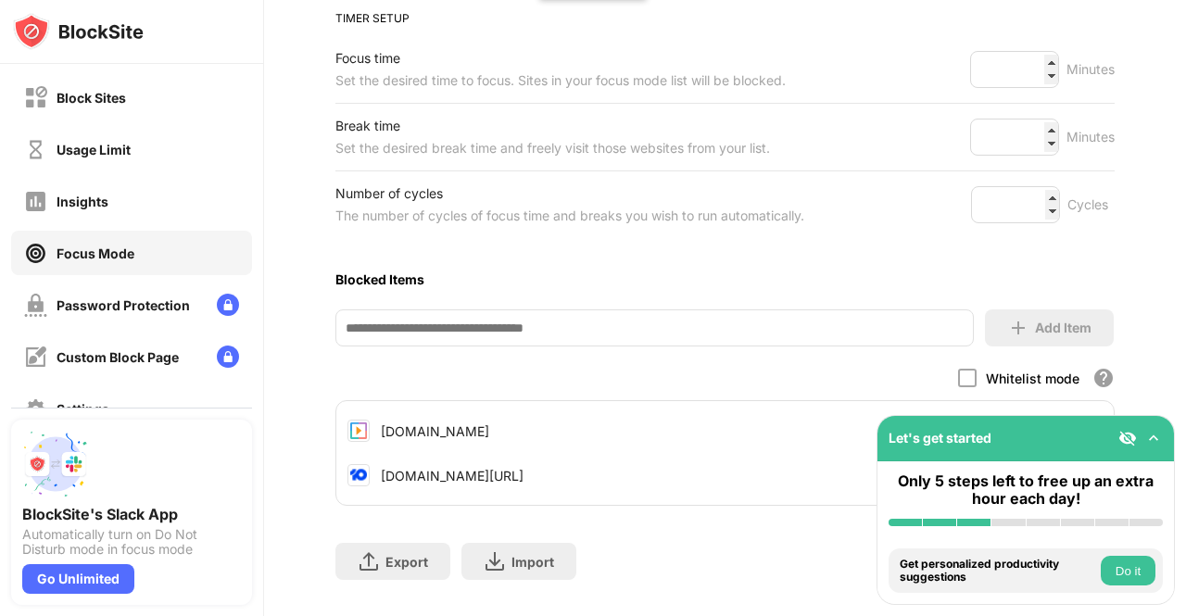
scroll to position [328, 0]
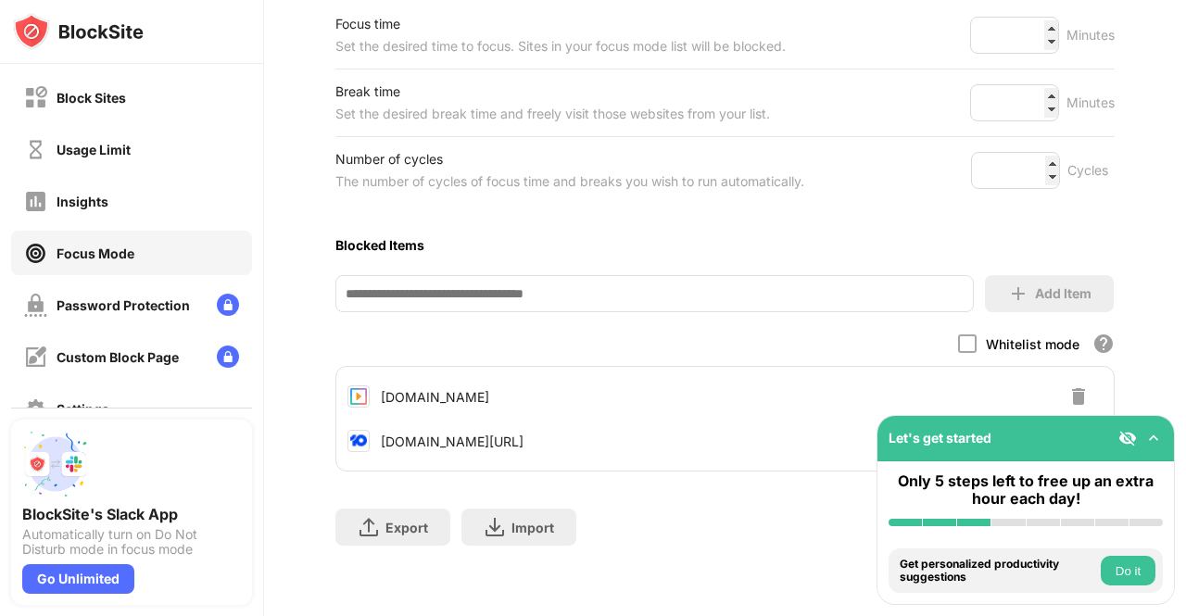
click at [518, 283] on input at bounding box center [655, 293] width 639 height 37
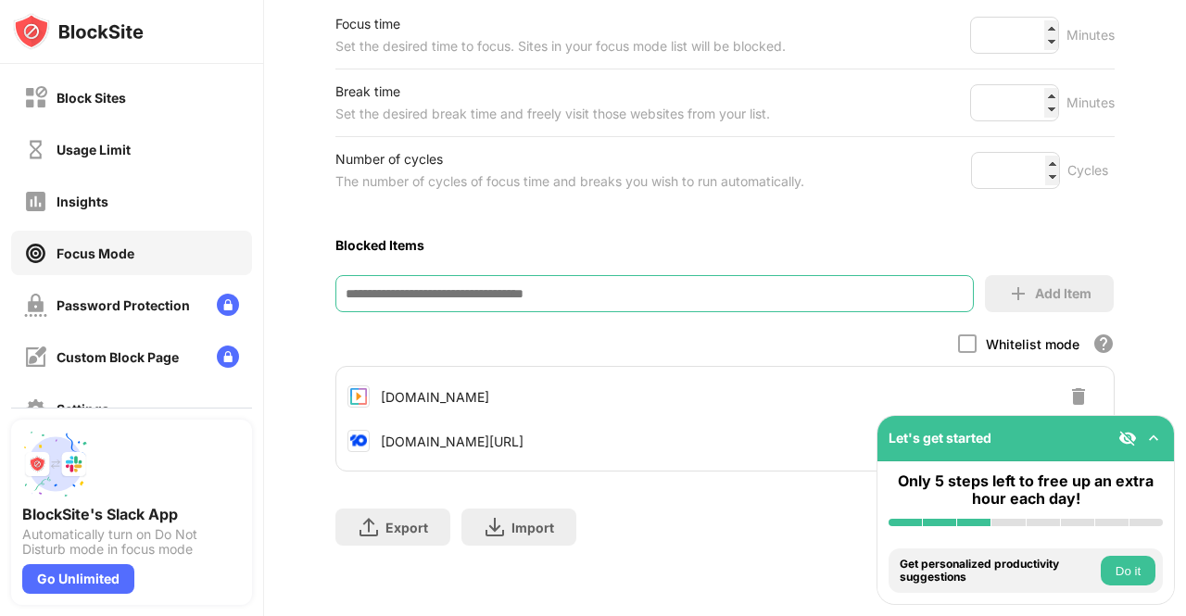
paste input "**********"
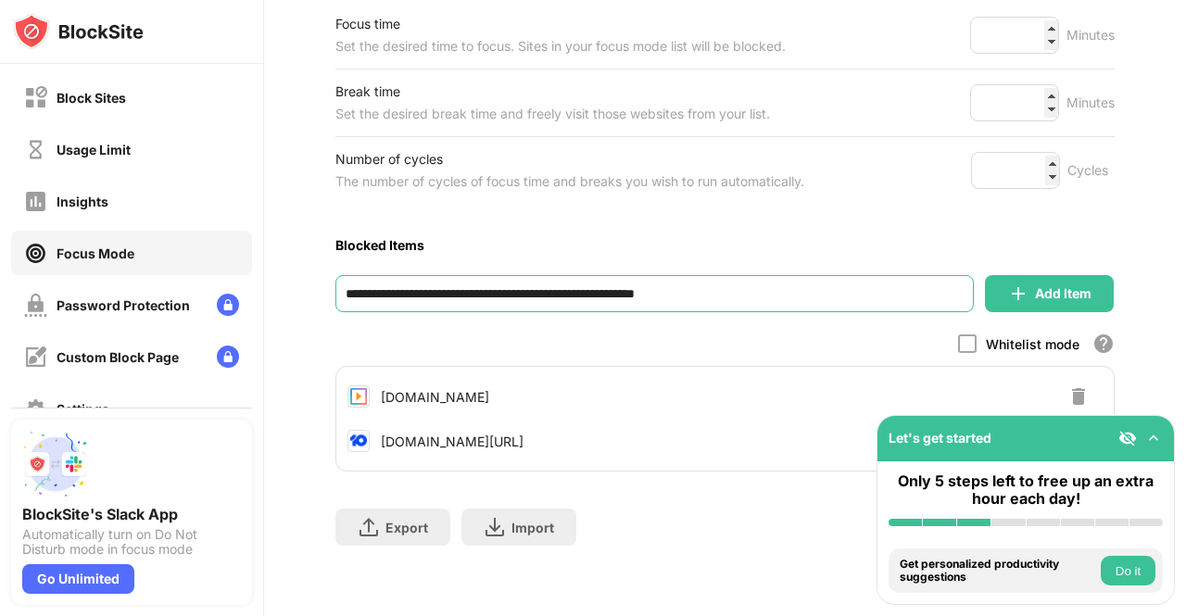
type input "**********"
click at [1035, 286] on div "Add Item" at bounding box center [1063, 293] width 57 height 15
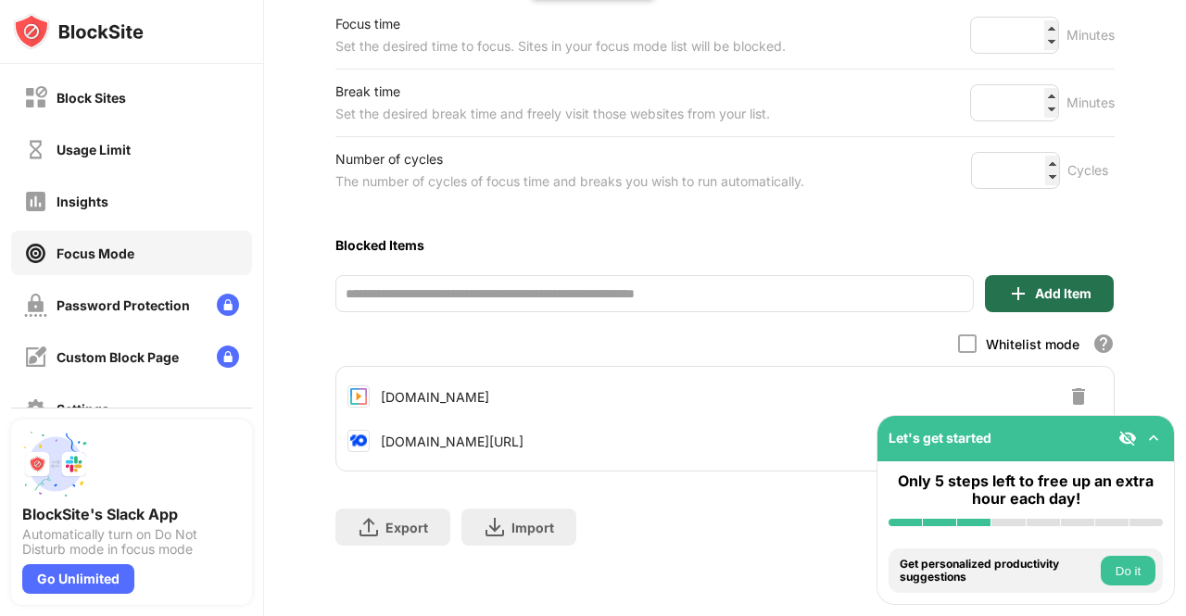
click at [1035, 286] on div "Add Item" at bounding box center [1063, 293] width 57 height 15
click at [722, 291] on input "**********" at bounding box center [655, 293] width 639 height 37
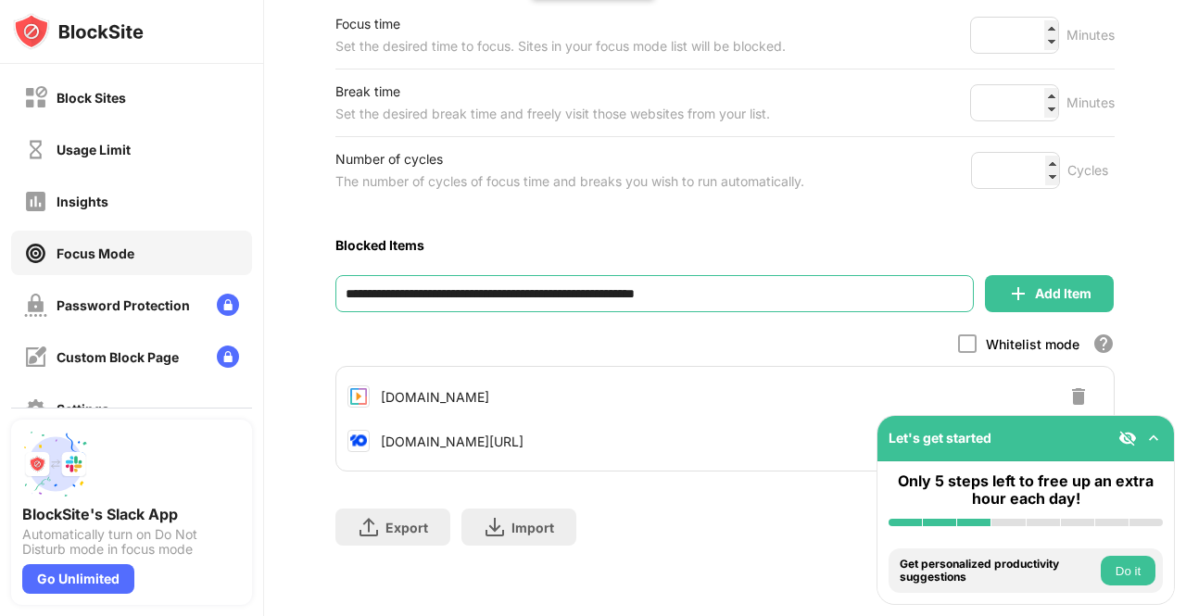
drag, startPoint x: 793, startPoint y: 285, endPoint x: 334, endPoint y: 292, distance: 459.8
click at [334, 292] on div "**********" at bounding box center [725, 181] width 922 height 870
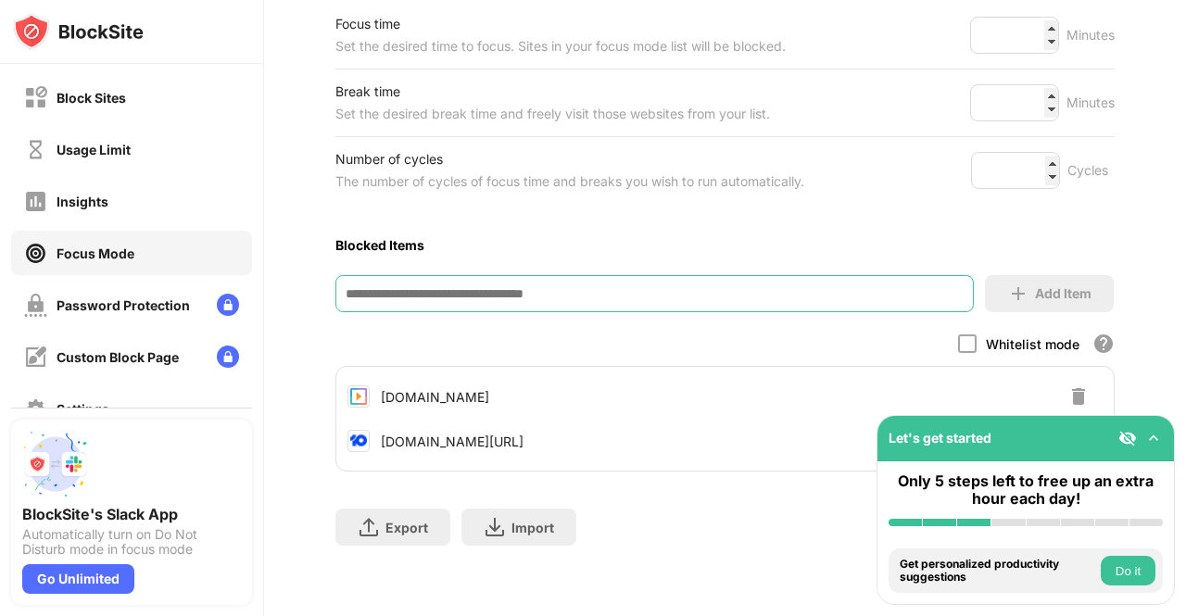
click at [1125, 568] on button "Do it" at bounding box center [1128, 571] width 55 height 30
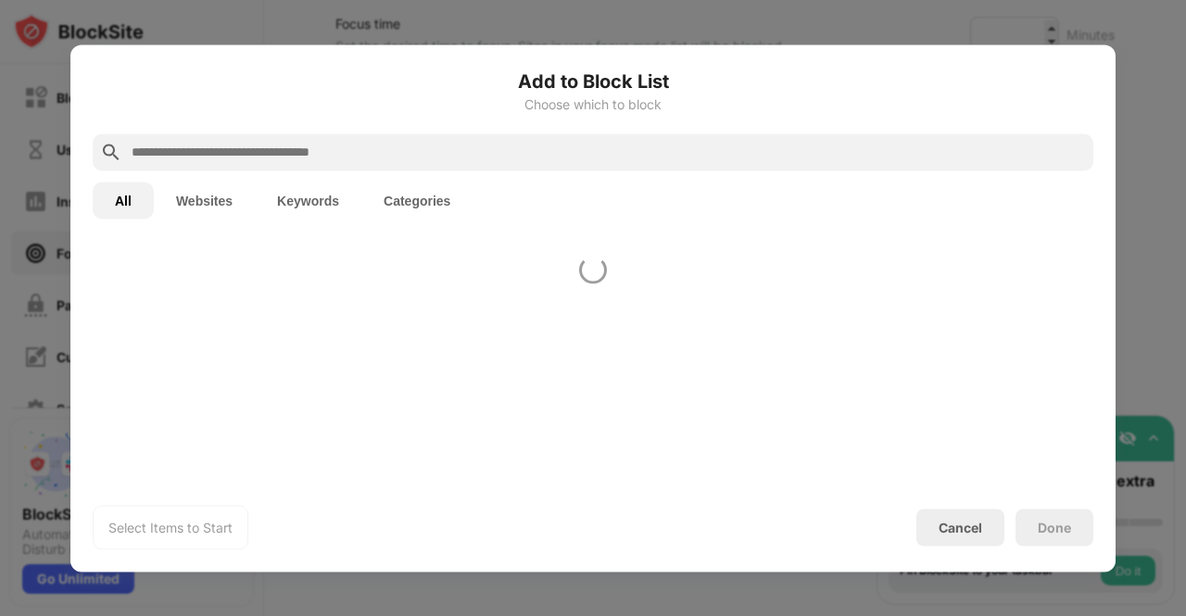
scroll to position [645, 0]
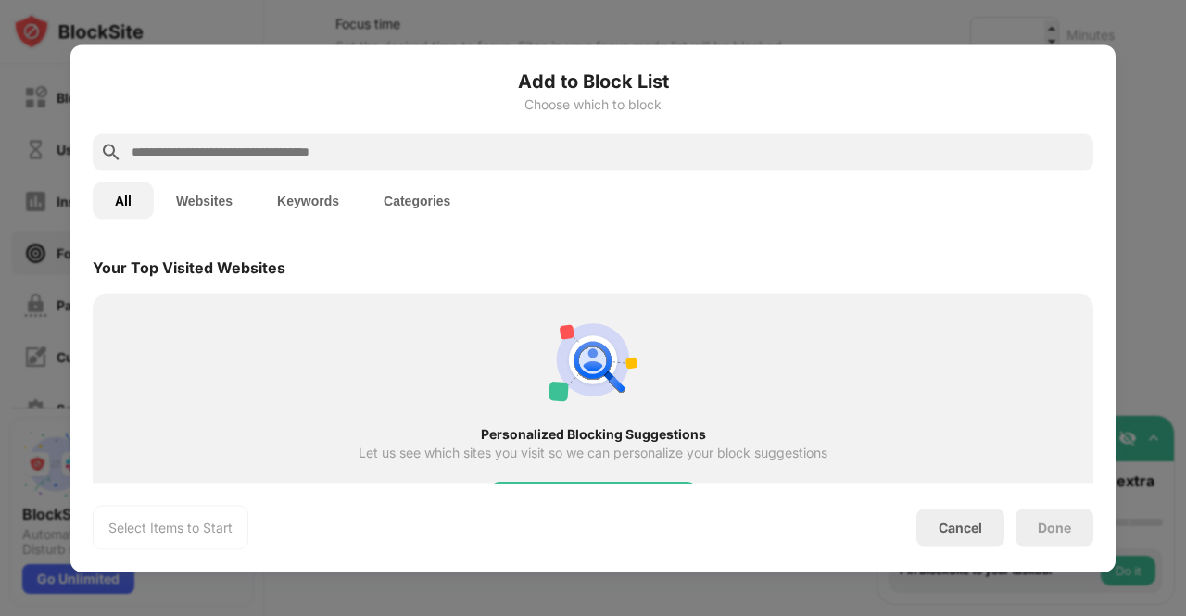
click at [933, 550] on div "Select Items to Start Cancel Done" at bounding box center [593, 527] width 1001 height 44
click at [975, 518] on div "Cancel" at bounding box center [961, 527] width 88 height 37
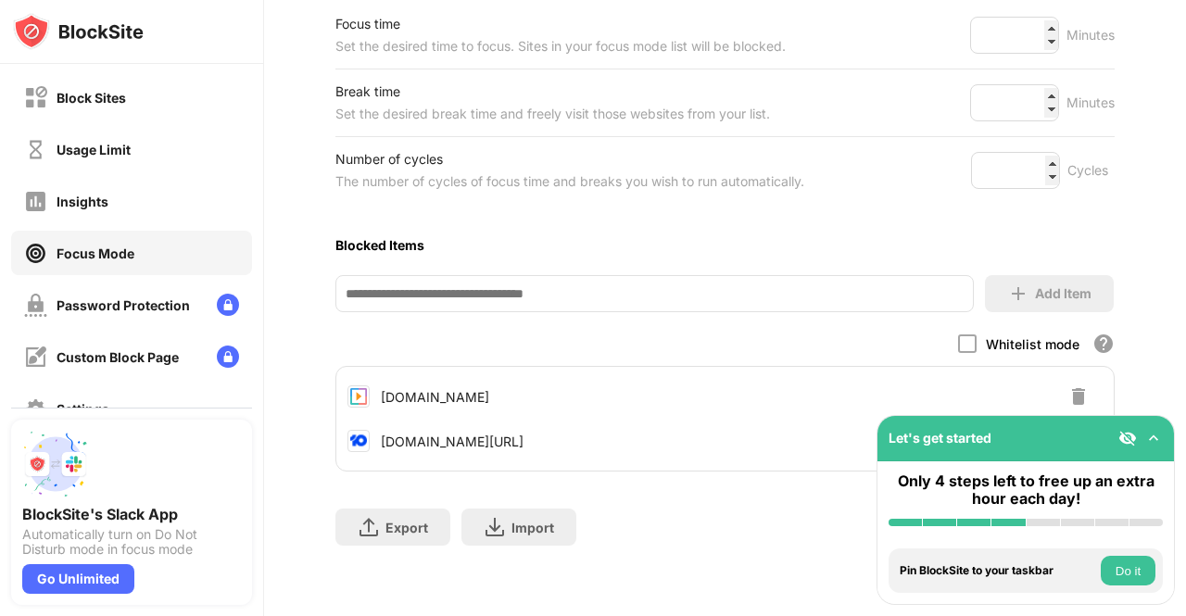
scroll to position [0, 0]
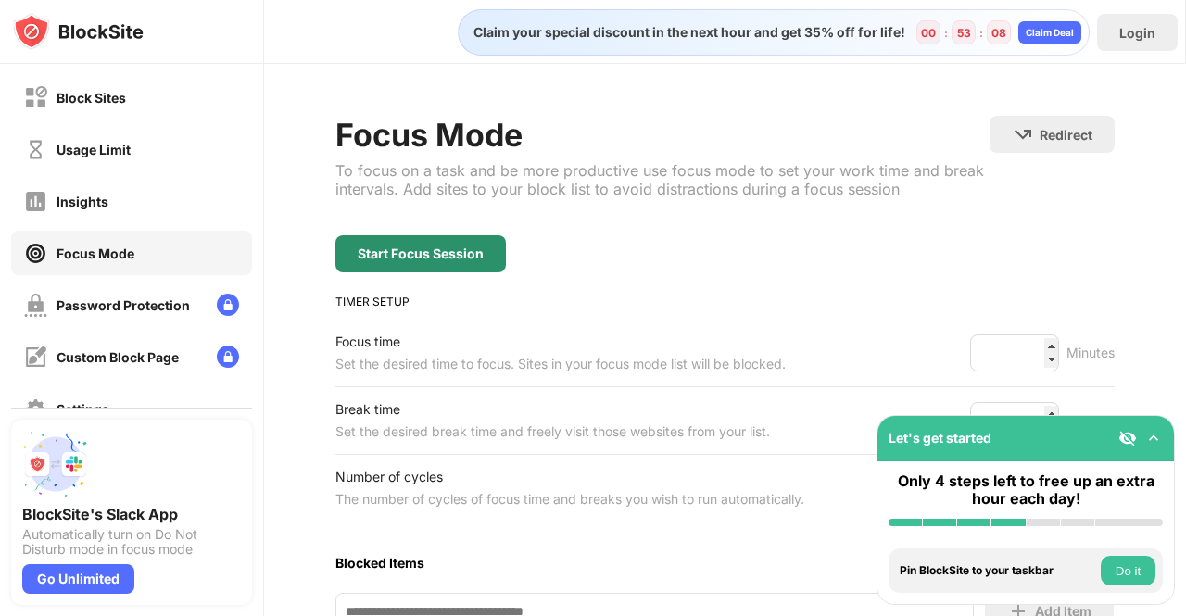
click at [461, 249] on div "Start Focus Session" at bounding box center [421, 254] width 126 height 15
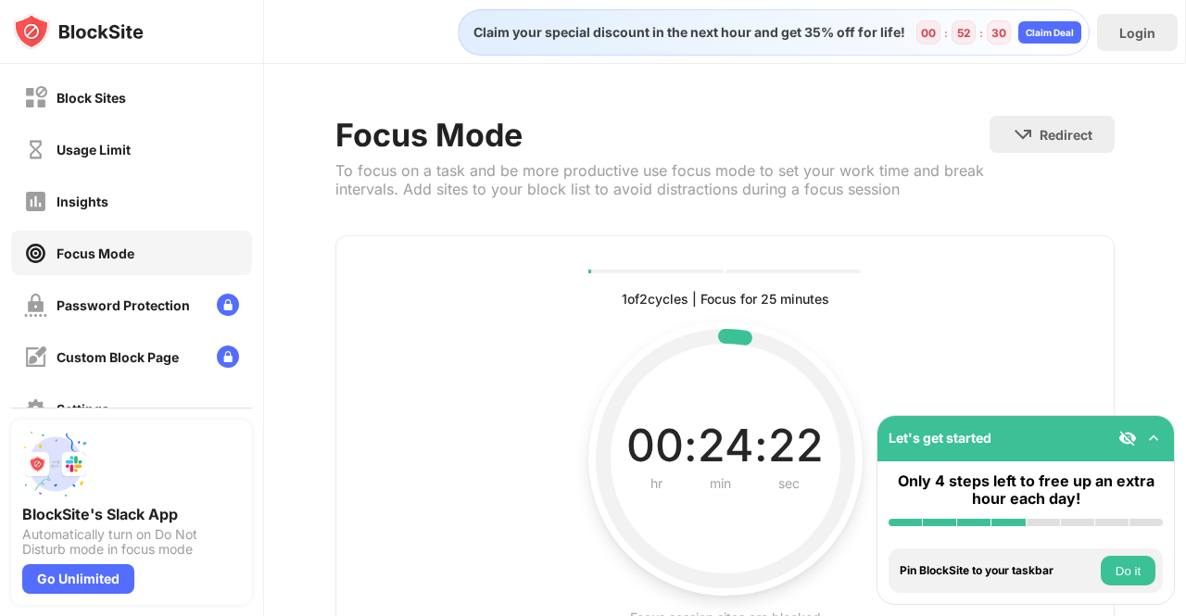
scroll to position [147, 0]
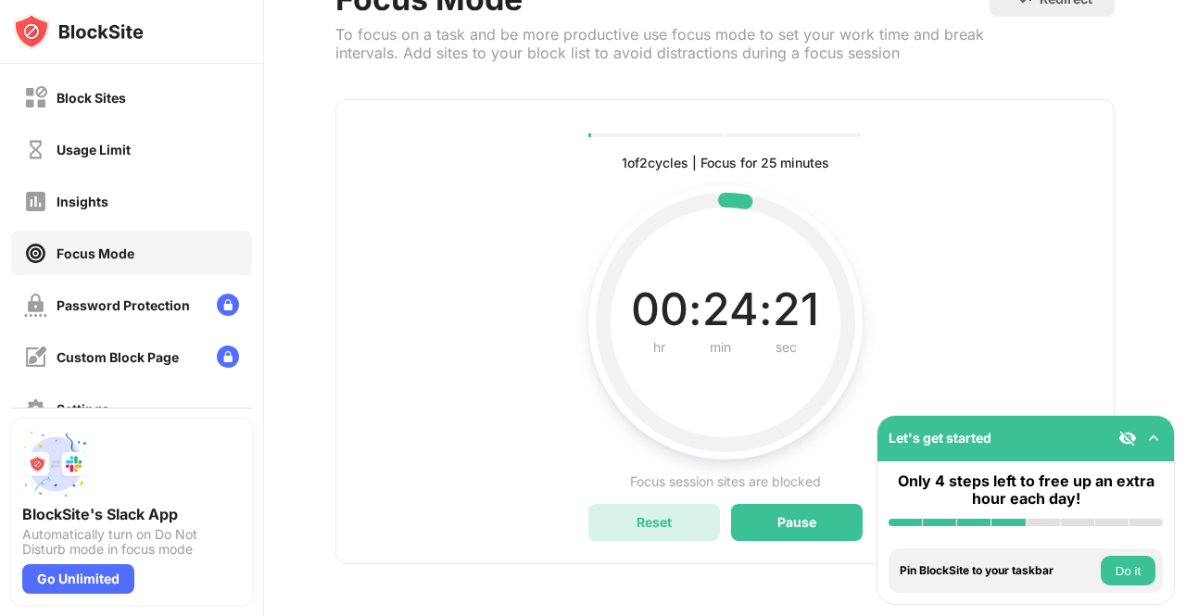
click at [658, 504] on div "Reset" at bounding box center [655, 522] width 132 height 37
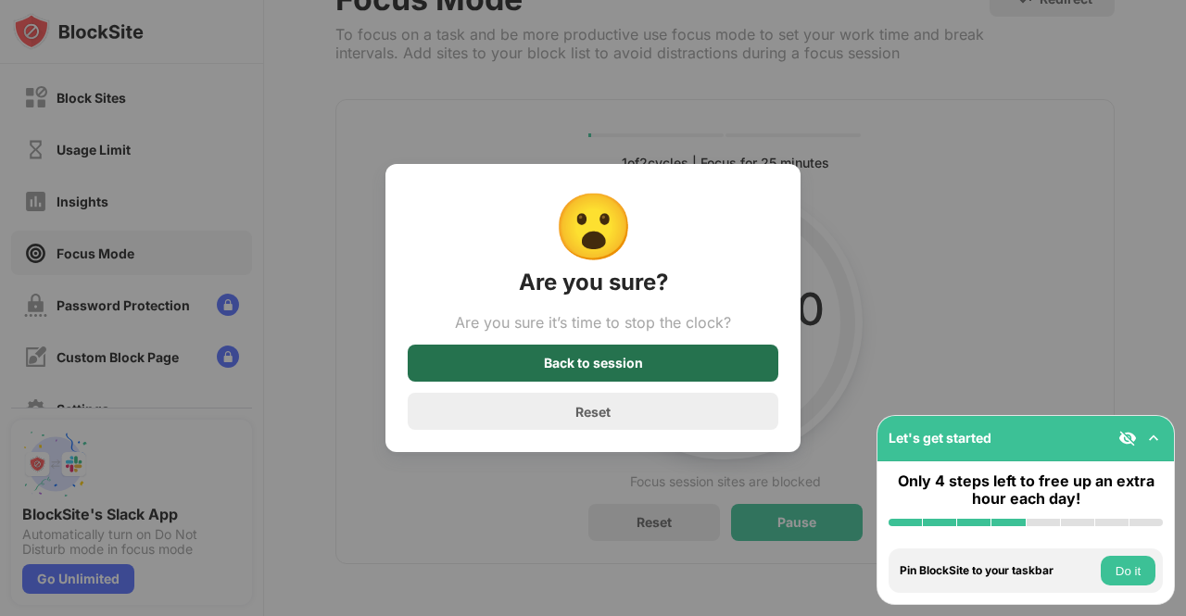
click at [699, 369] on div "Back to session" at bounding box center [593, 363] width 371 height 37
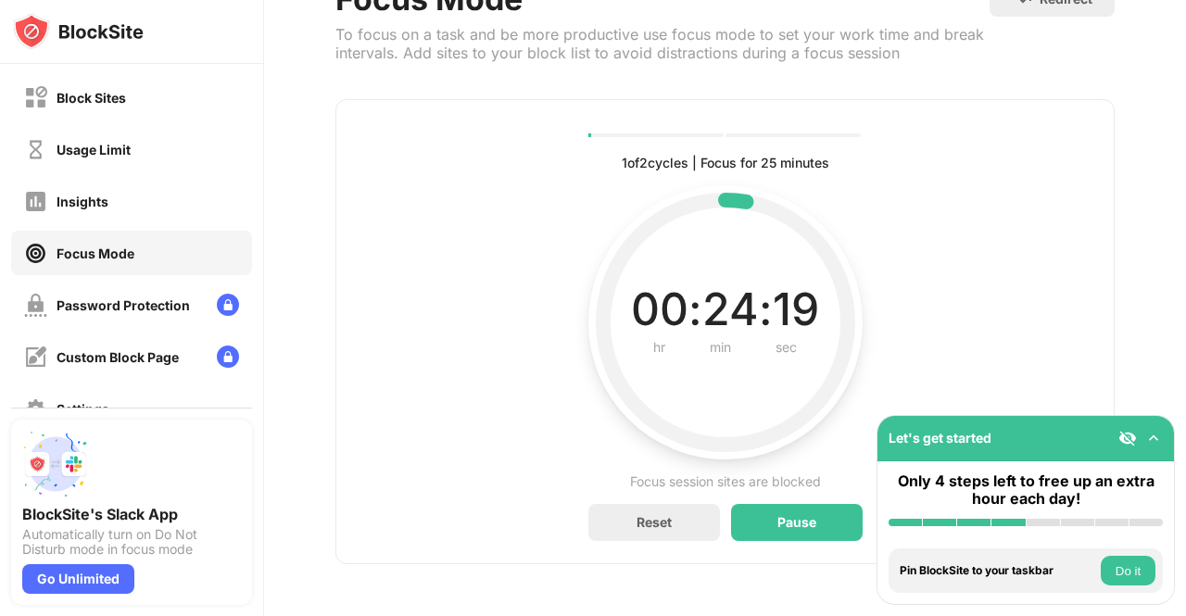
click at [675, 471] on div "Focus session sites are blocked" at bounding box center [725, 482] width 191 height 22
click at [647, 527] on div "Reset" at bounding box center [655, 522] width 132 height 37
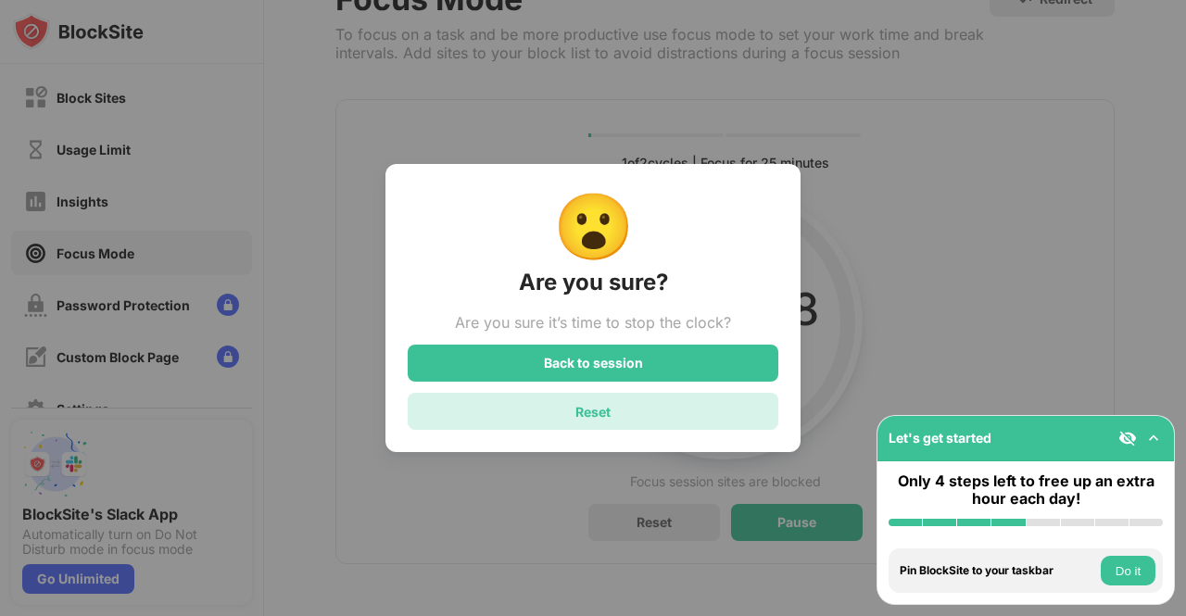
click at [660, 430] on div "Reset" at bounding box center [593, 411] width 371 height 37
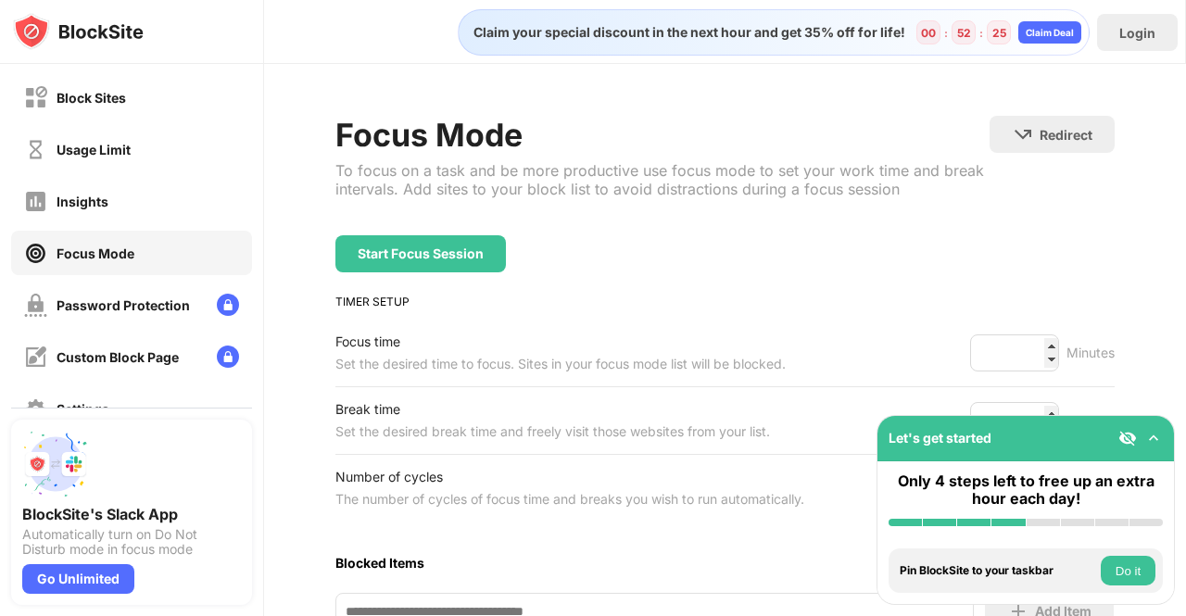
scroll to position [328, 0]
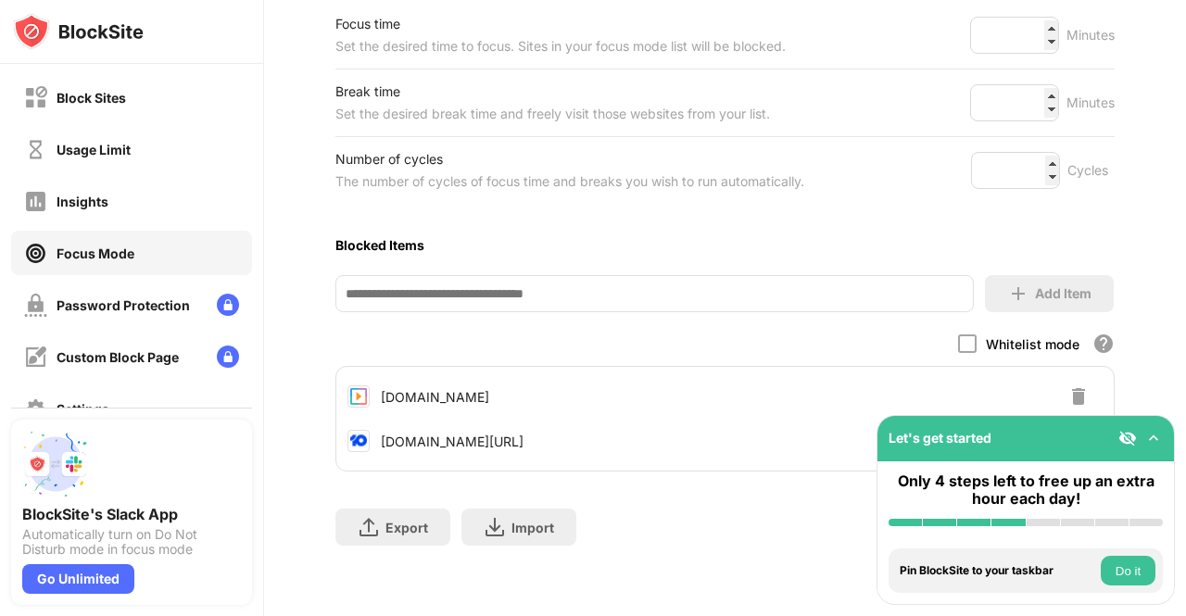
click at [471, 281] on input at bounding box center [655, 293] width 639 height 37
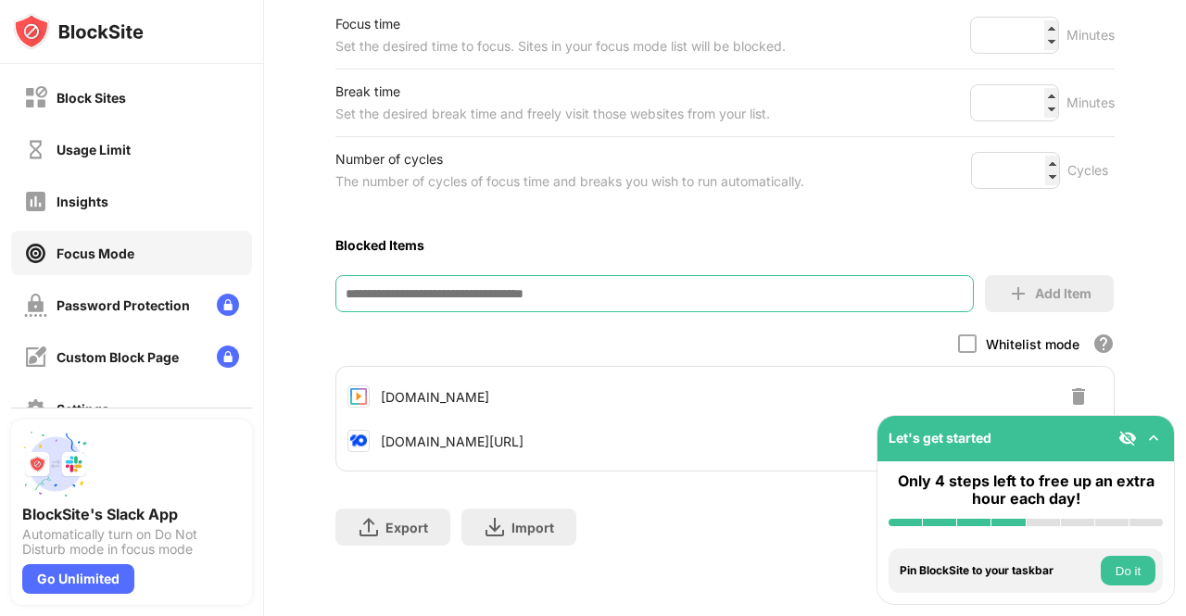
paste input "**********"
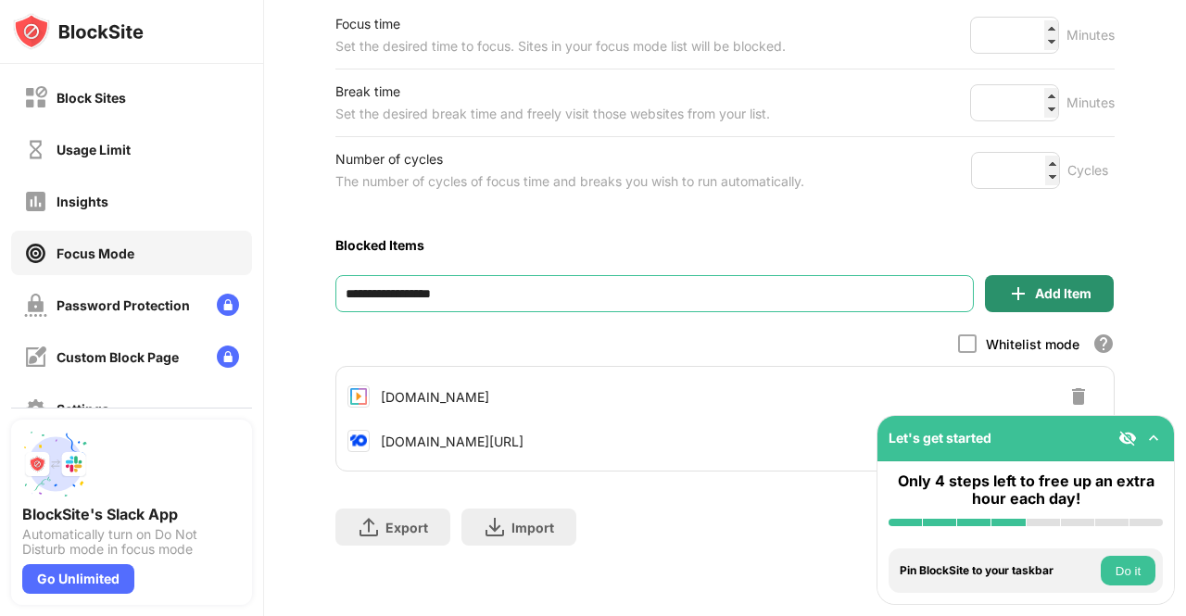
type input "**********"
click at [1035, 286] on div "Add Item" at bounding box center [1063, 293] width 57 height 15
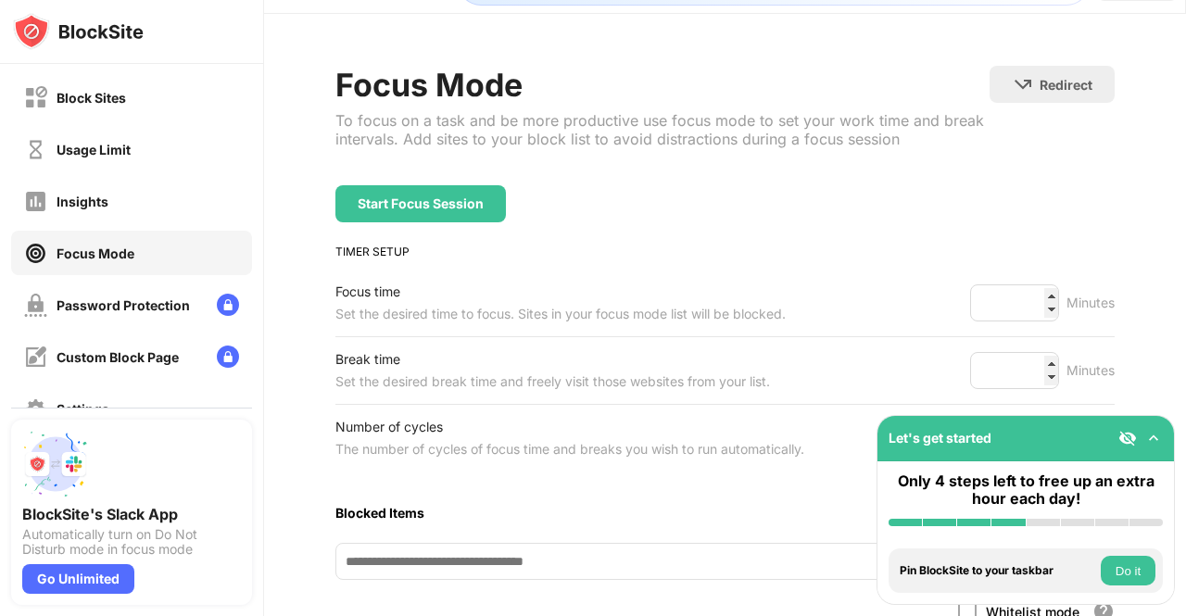
scroll to position [26, 0]
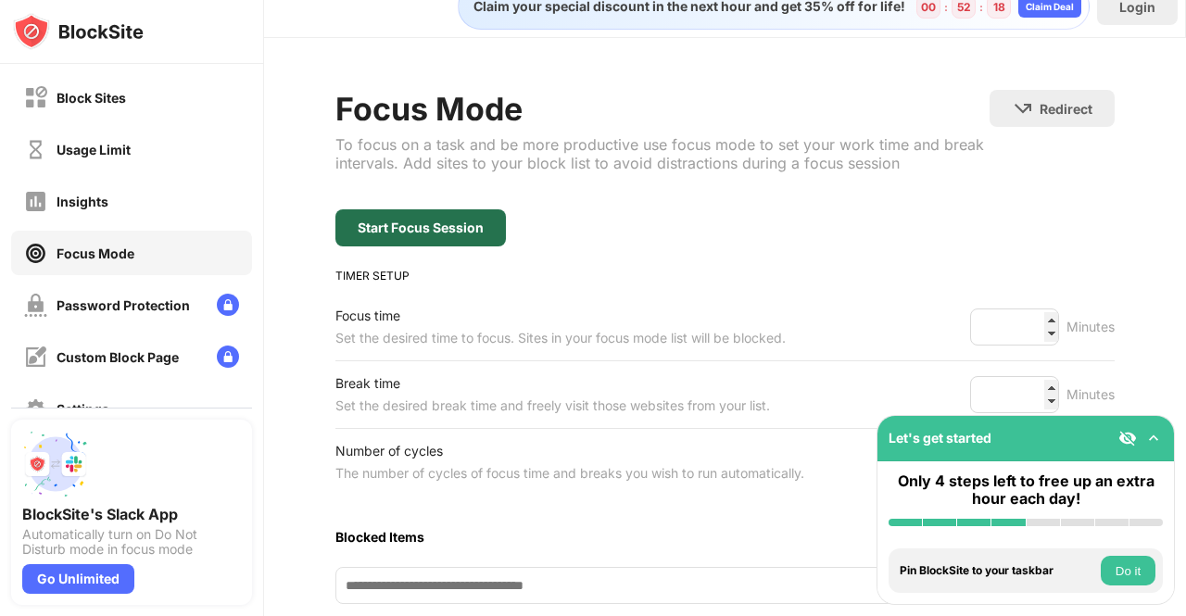
click at [443, 233] on div "Start Focus Session" at bounding box center [421, 227] width 171 height 37
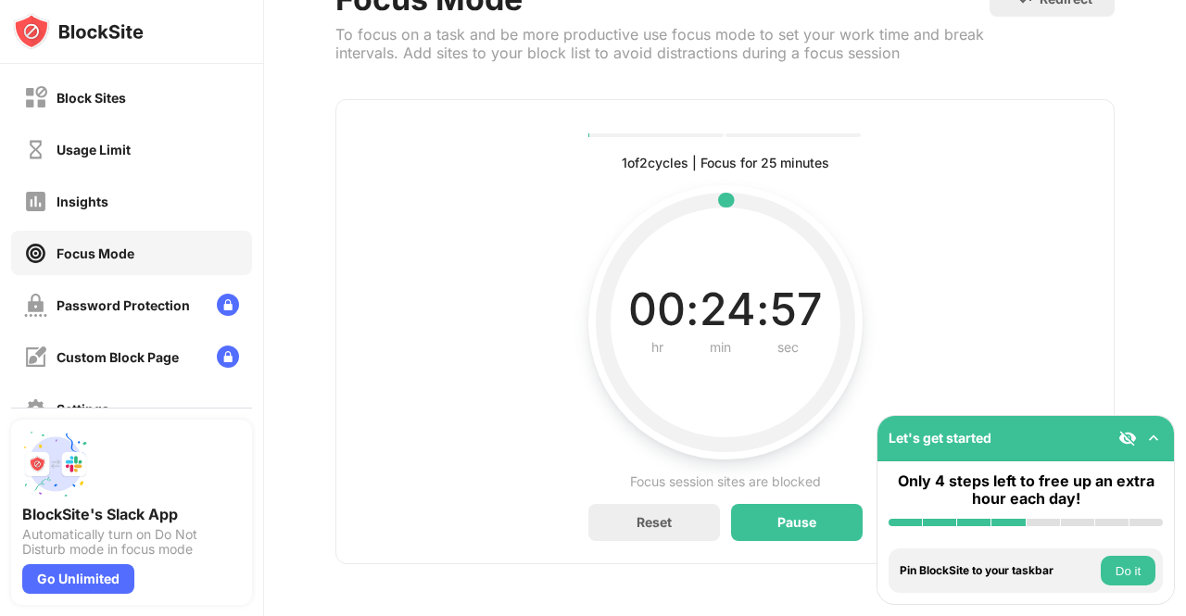
scroll to position [139, 0]
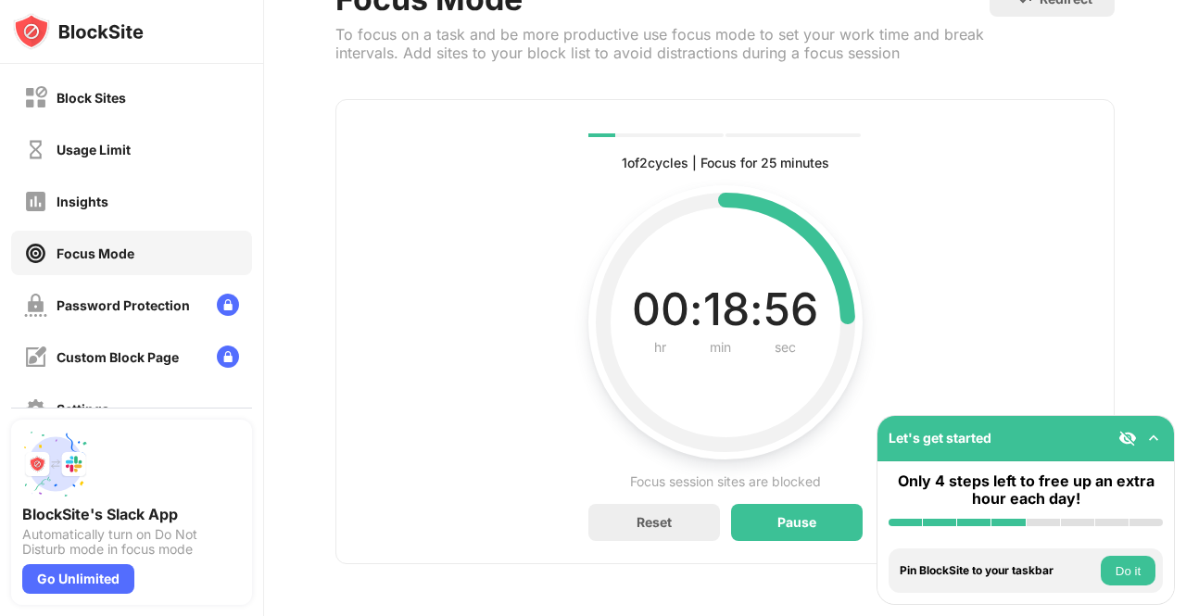
click at [1012, 266] on div "1 of 2 cycles | Focus for 25 minutes Current, complete and future cycles status…" at bounding box center [726, 331] width 780 height 465
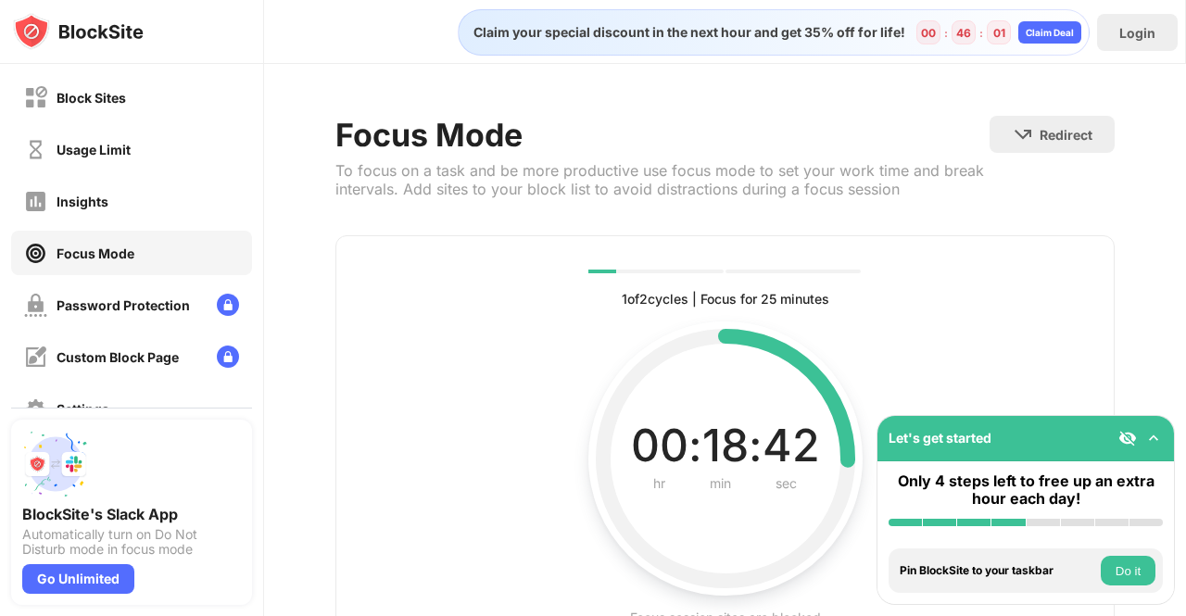
scroll to position [147, 0]
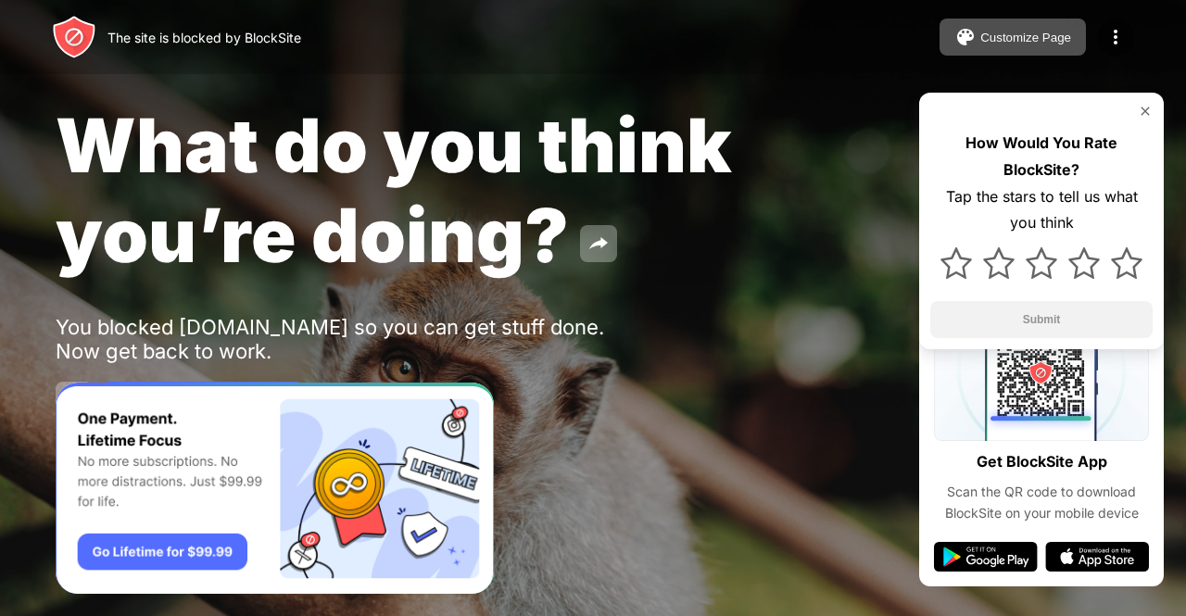
click at [980, 24] on button "Customize Page" at bounding box center [1013, 37] width 146 height 37
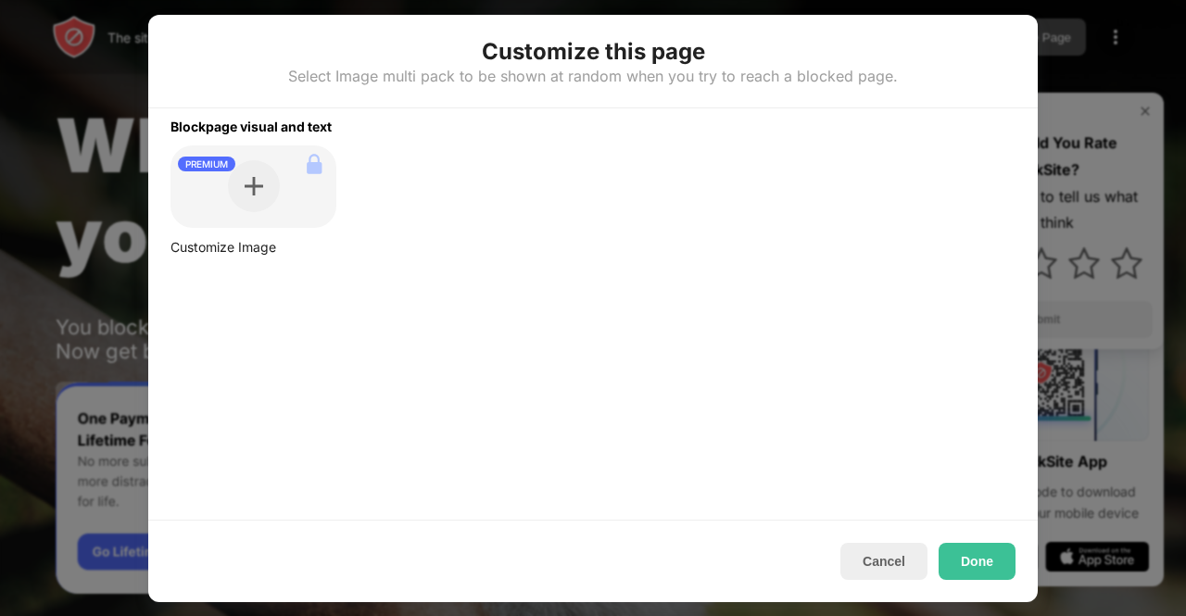
click at [230, 184] on div at bounding box center [254, 186] width 52 height 52
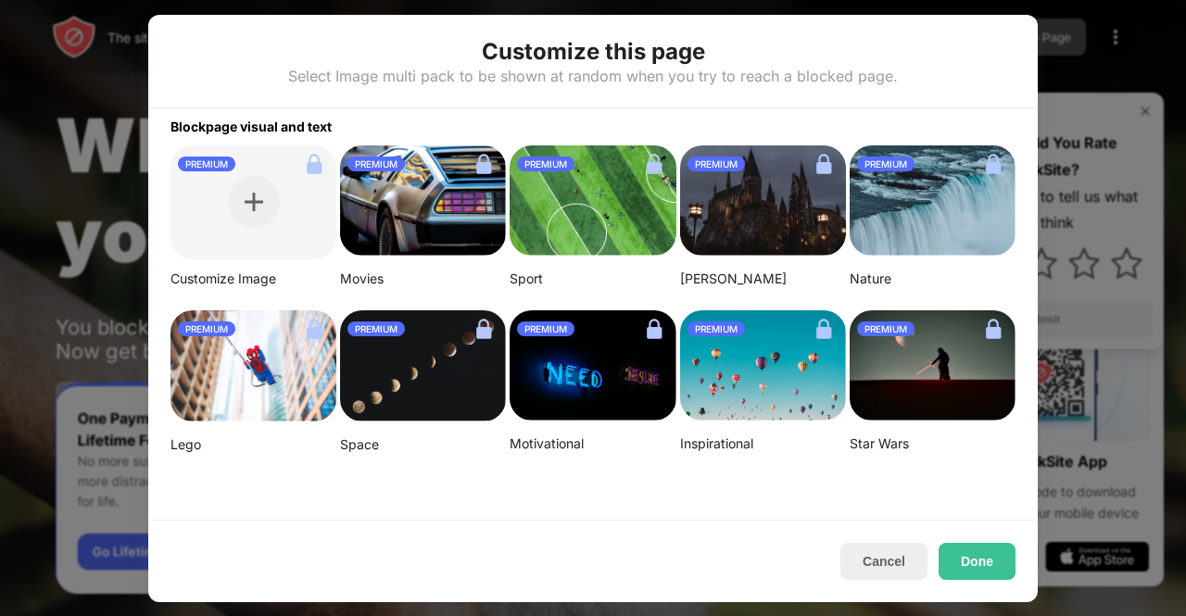
click at [874, 568] on button "Cancel" at bounding box center [884, 561] width 87 height 37
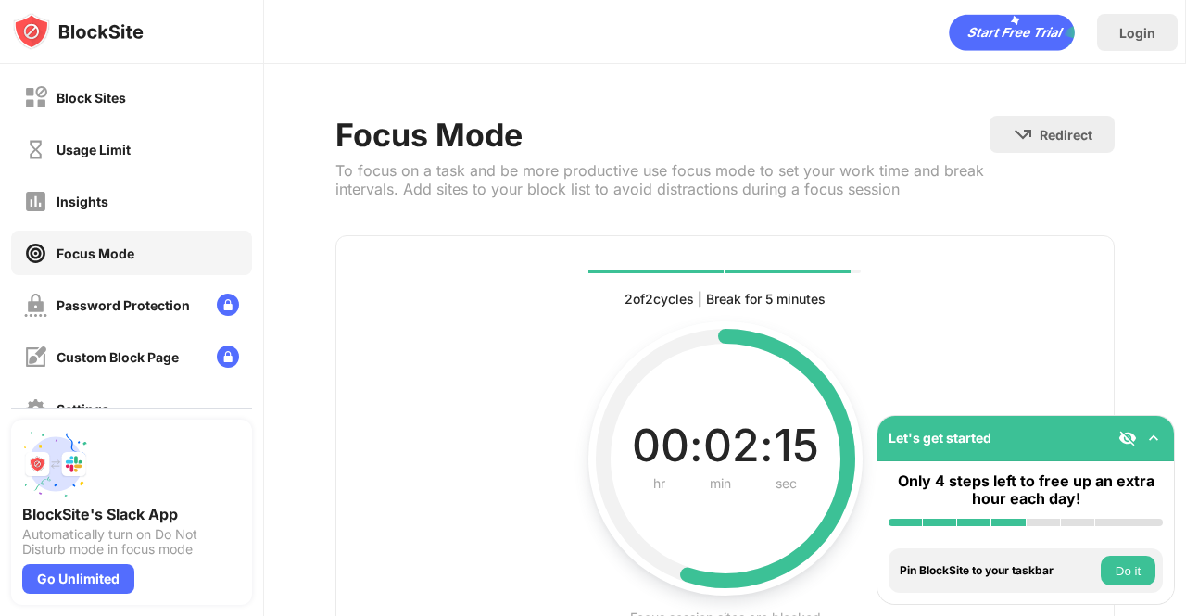
scroll to position [147, 0]
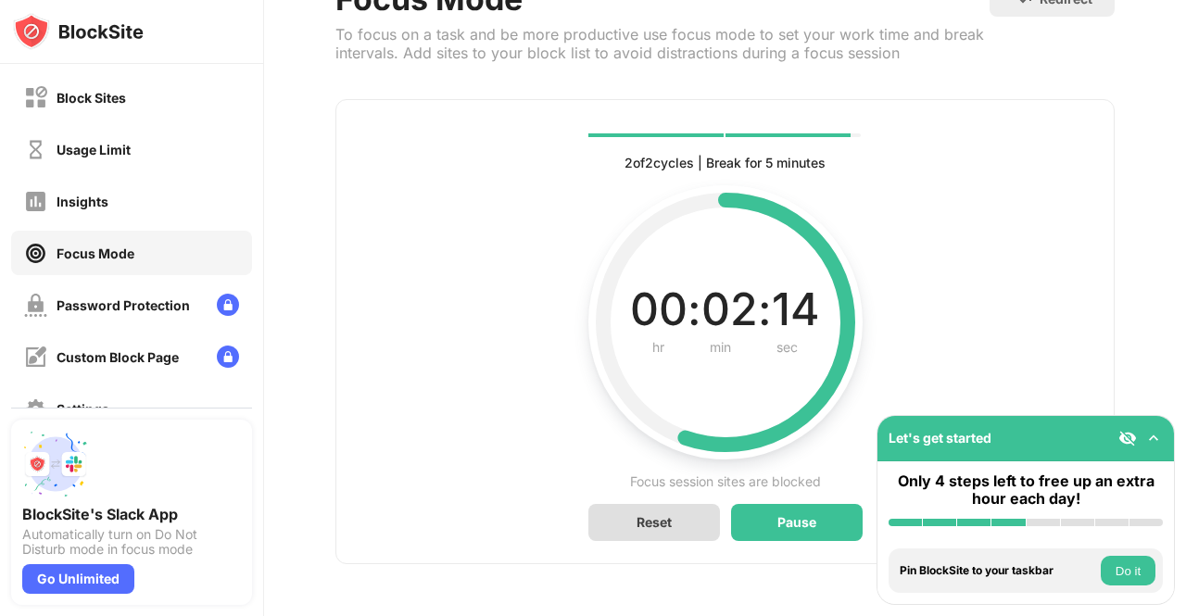
click at [664, 515] on div "Reset" at bounding box center [654, 522] width 35 height 16
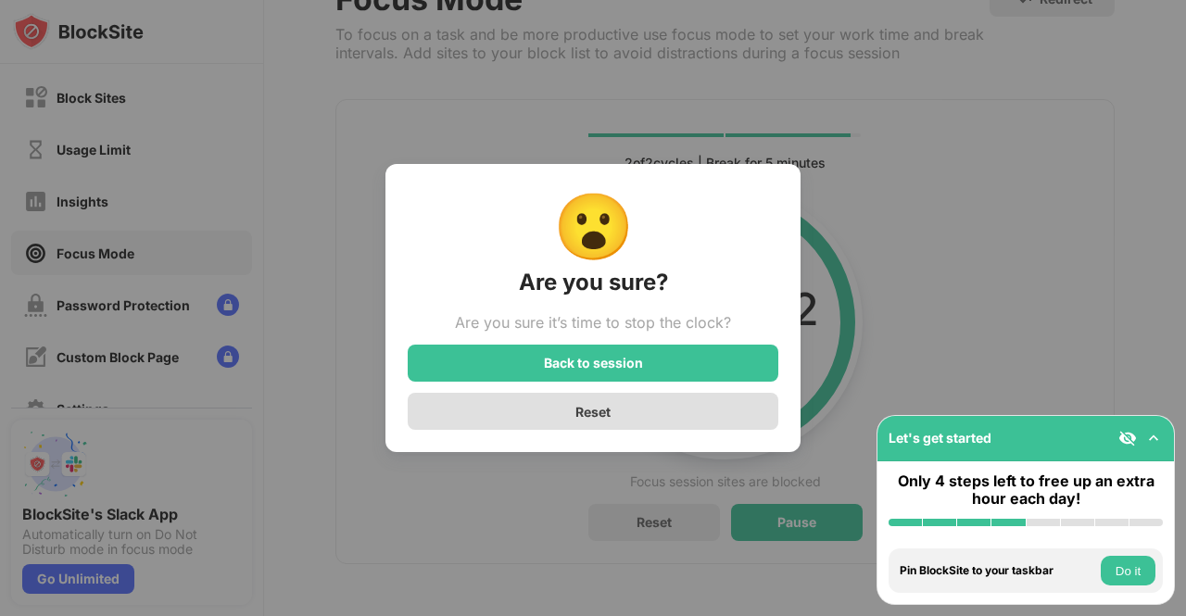
click at [641, 404] on div "Reset" at bounding box center [593, 411] width 371 height 37
